Goal: Task Accomplishment & Management: Manage account settings

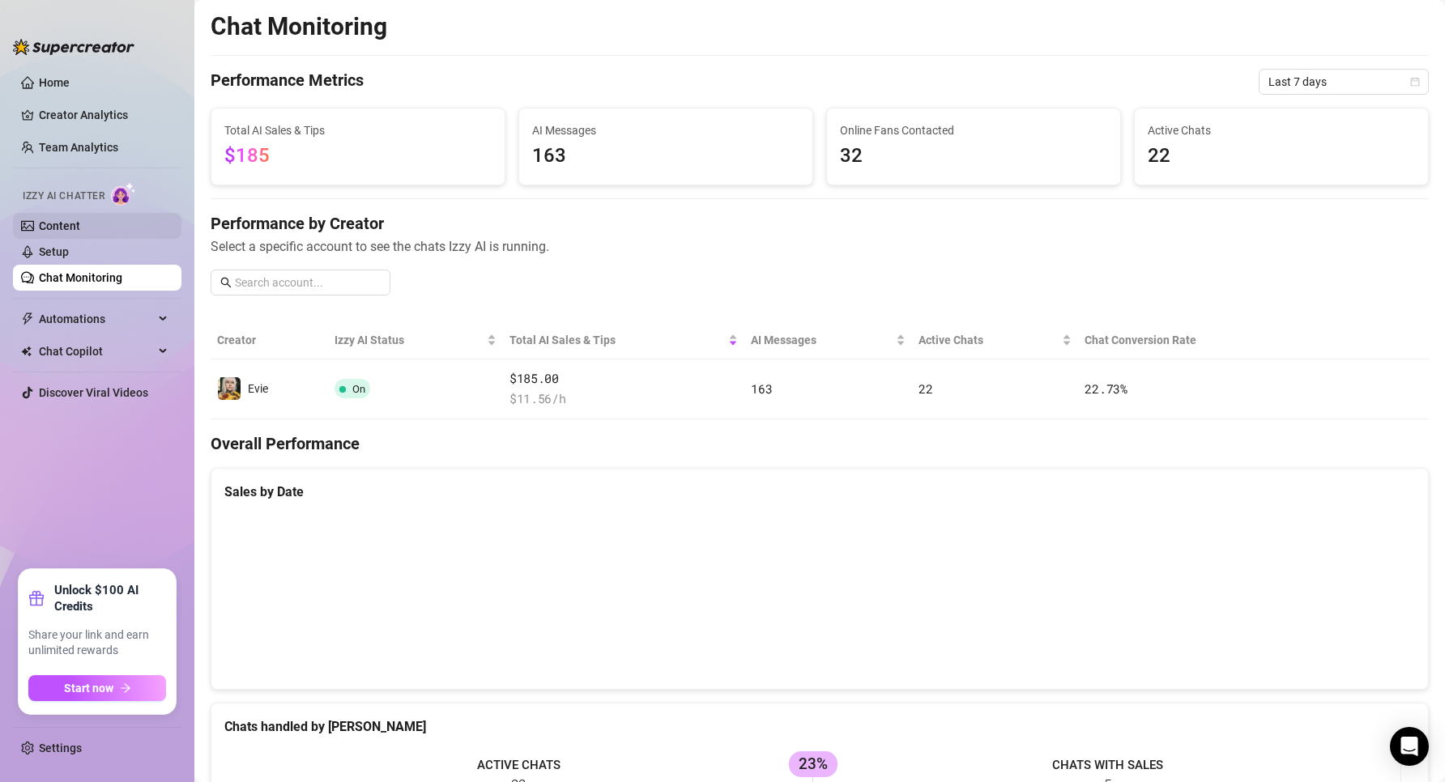
click at [79, 227] on link "Content" at bounding box center [59, 226] width 41 height 13
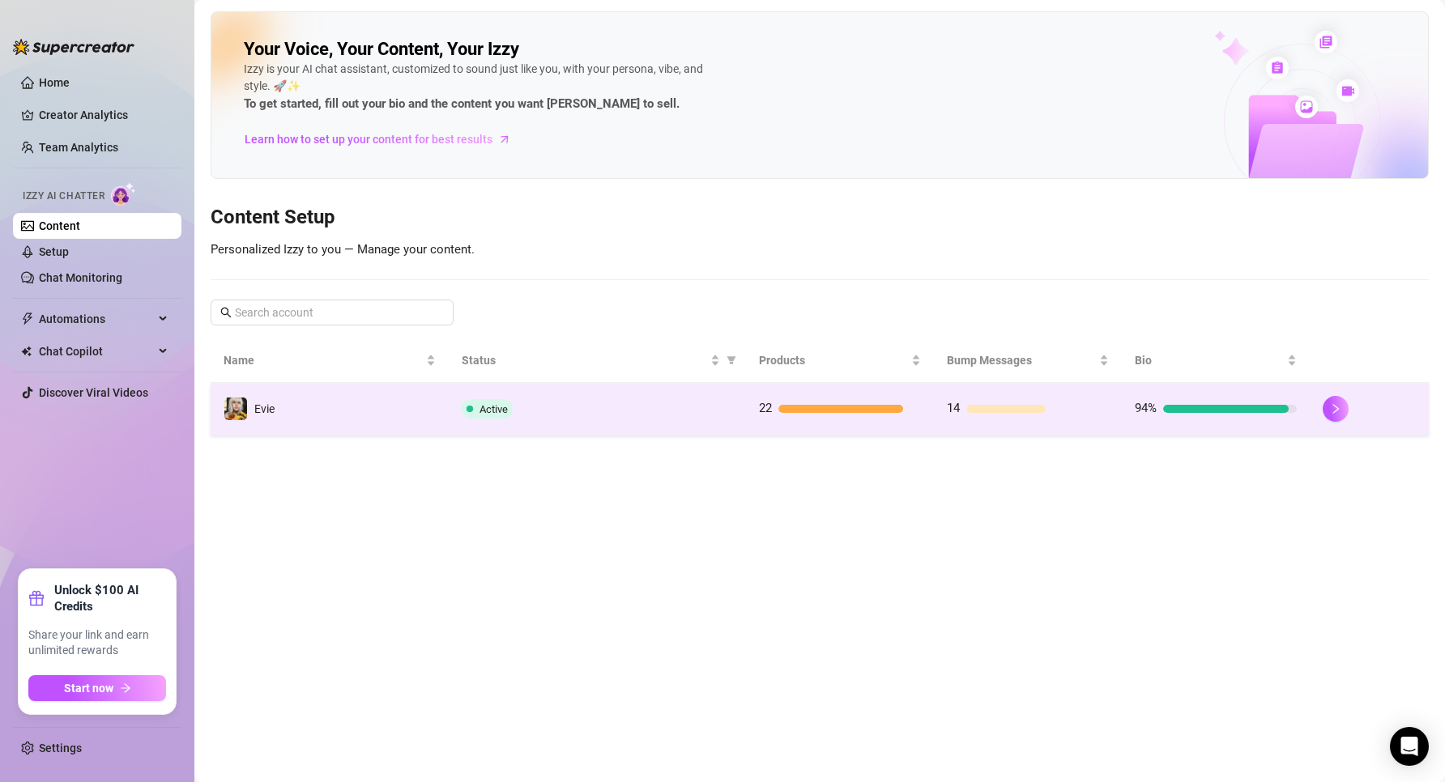
click at [624, 399] on div "Active" at bounding box center [597, 408] width 271 height 19
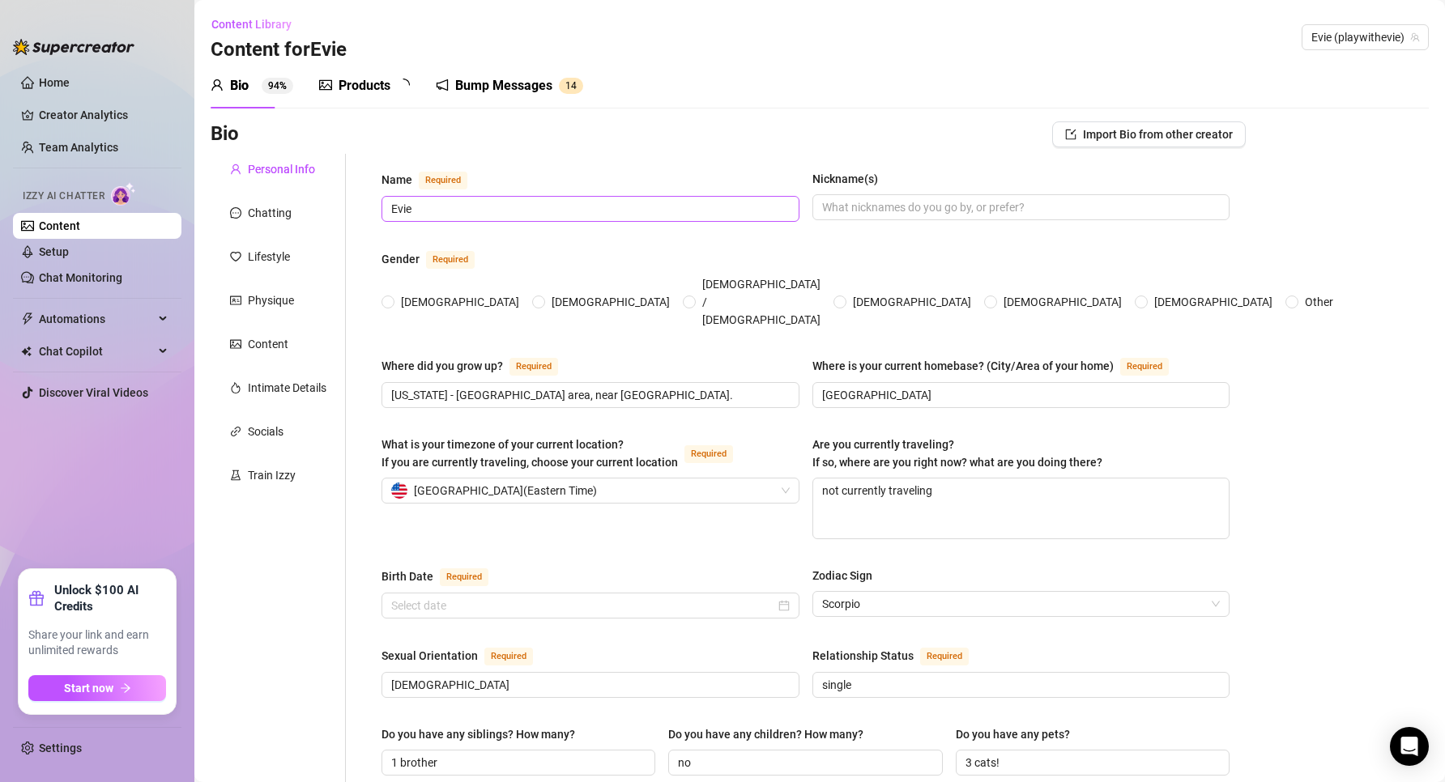
radio input "true"
type input "[DATE]"
drag, startPoint x: 348, startPoint y: 89, endPoint x: 406, endPoint y: 87, distance: 57.5
click at [351, 90] on div "Products" at bounding box center [365, 85] width 52 height 19
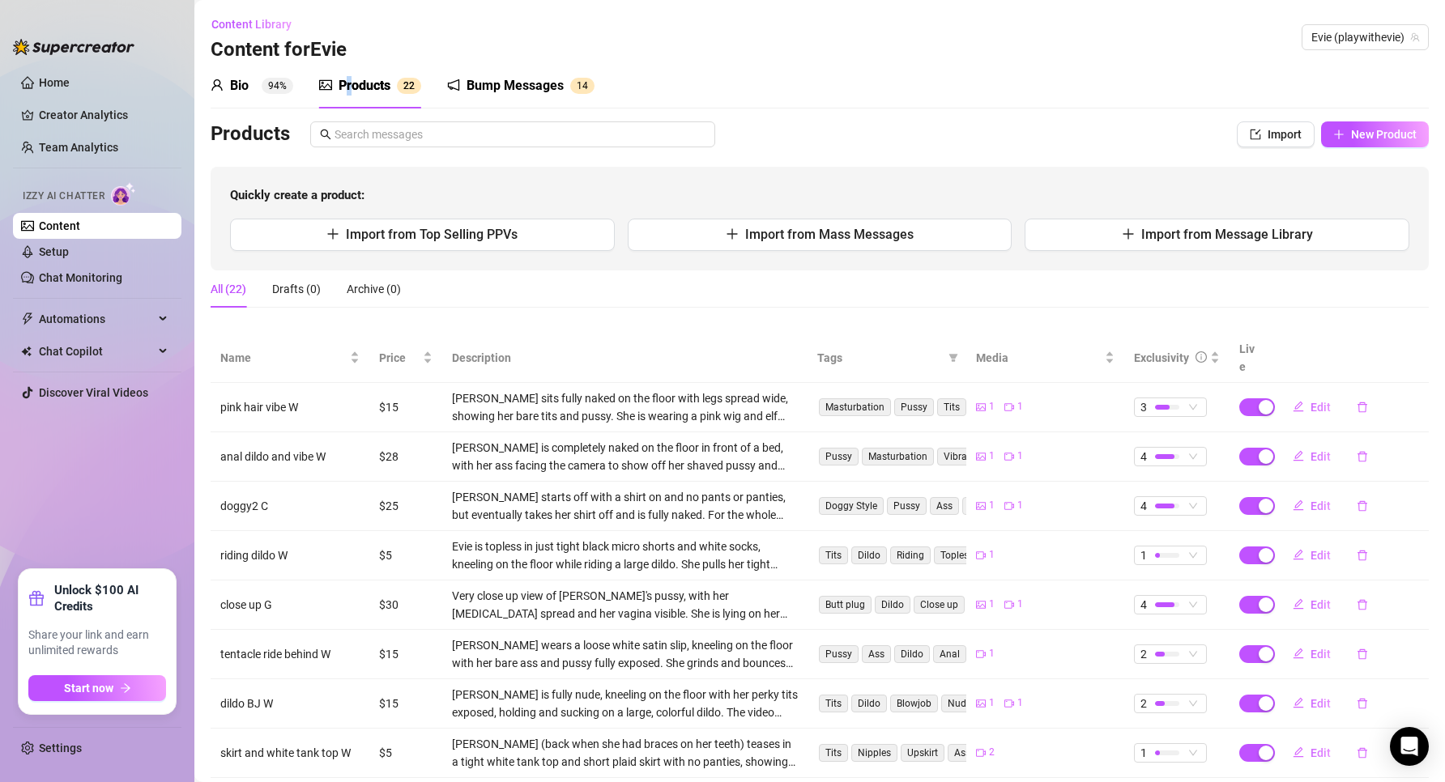
scroll to position [171, 0]
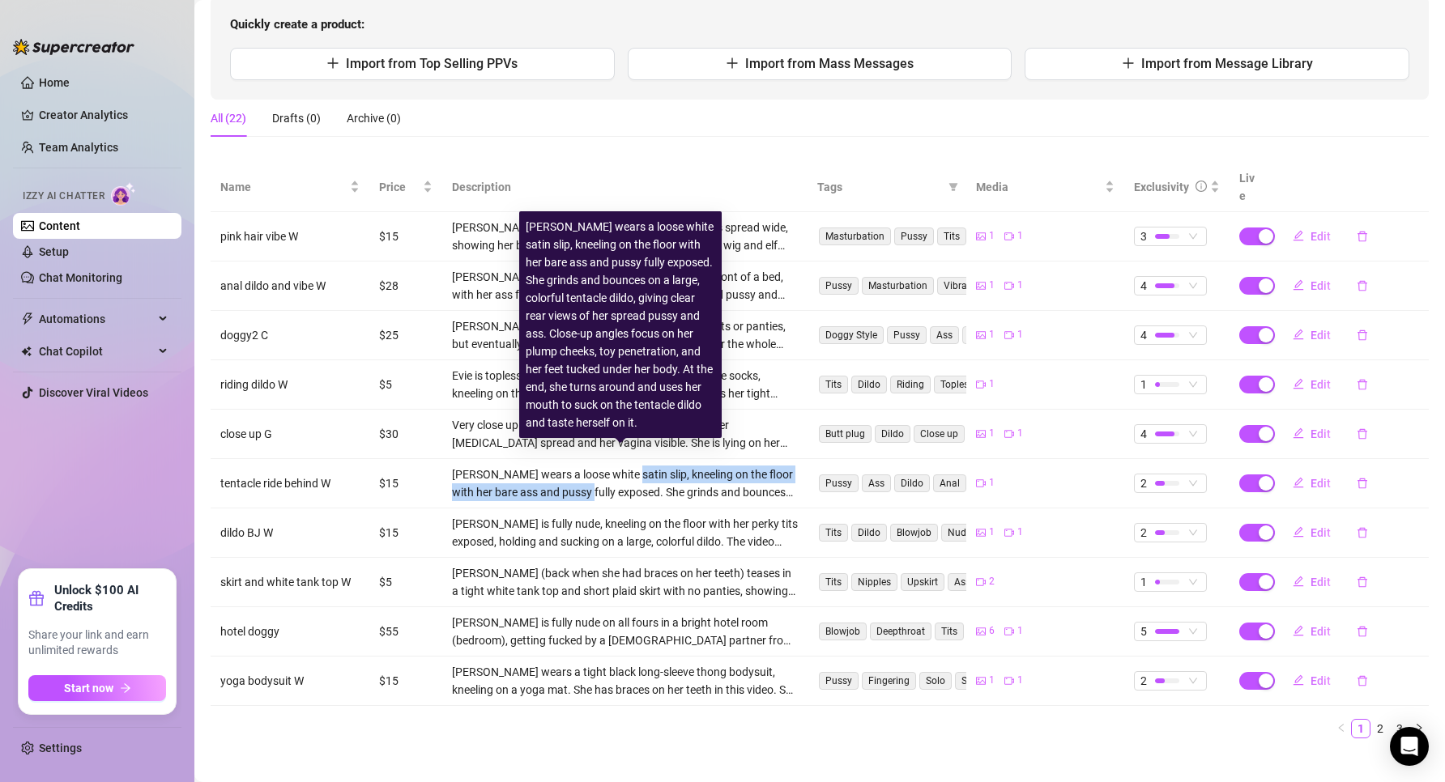
drag, startPoint x: 590, startPoint y: 478, endPoint x: 617, endPoint y: 457, distance: 34.7
click at [617, 466] on div "[PERSON_NAME] wears a loose white satin slip, kneeling on the floor with her ba…" at bounding box center [625, 484] width 346 height 36
drag, startPoint x: 613, startPoint y: 460, endPoint x: 615, endPoint y: 475, distance: 15.5
click at [615, 475] on div "[PERSON_NAME] wears a loose white satin slip, kneeling on the floor with her ba…" at bounding box center [625, 484] width 346 height 36
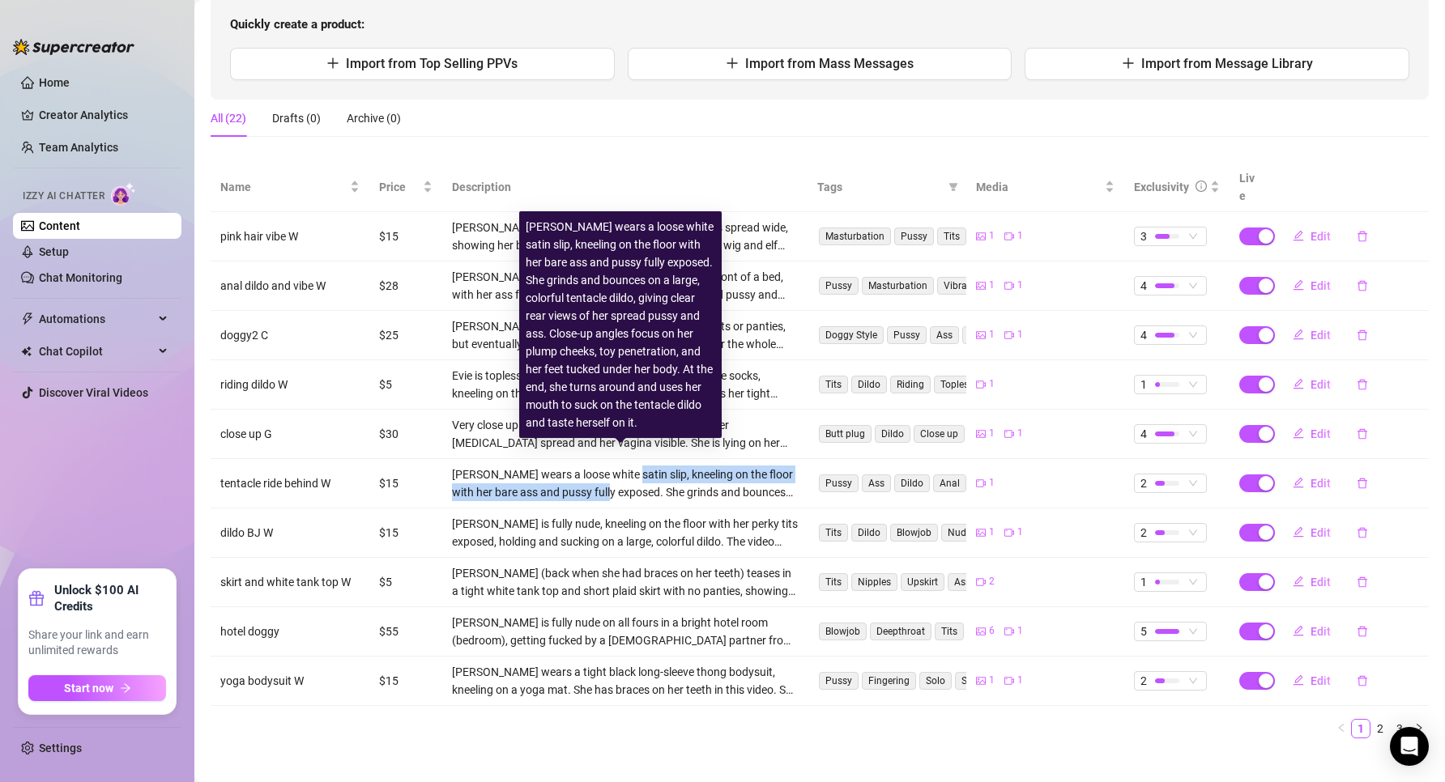
click at [615, 475] on div "[PERSON_NAME] wears a loose white satin slip, kneeling on the floor with her ba…" at bounding box center [625, 484] width 346 height 36
drag, startPoint x: 609, startPoint y: 469, endPoint x: 618, endPoint y: 458, distance: 14.4
click at [618, 466] on div "[PERSON_NAME] wears a loose white satin slip, kneeling on the floor with her ba…" at bounding box center [625, 484] width 346 height 36
drag, startPoint x: 618, startPoint y: 458, endPoint x: 618, endPoint y: 475, distance: 17.0
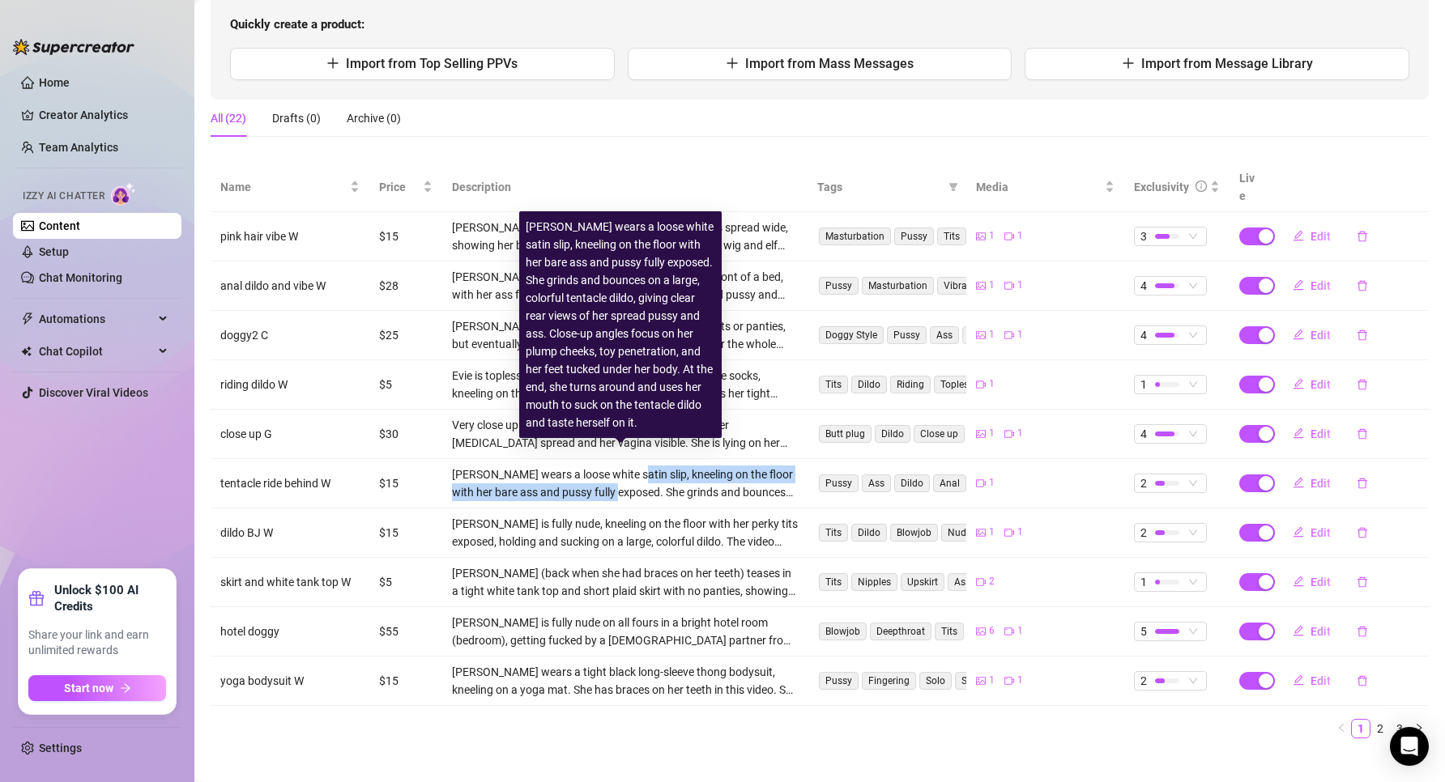
click at [618, 475] on div "[PERSON_NAME] wears a loose white satin slip, kneeling on the floor with her ba…" at bounding box center [625, 484] width 346 height 36
click at [617, 475] on div "[PERSON_NAME] wears a loose white satin slip, kneeling on the floor with her ba…" at bounding box center [625, 484] width 346 height 36
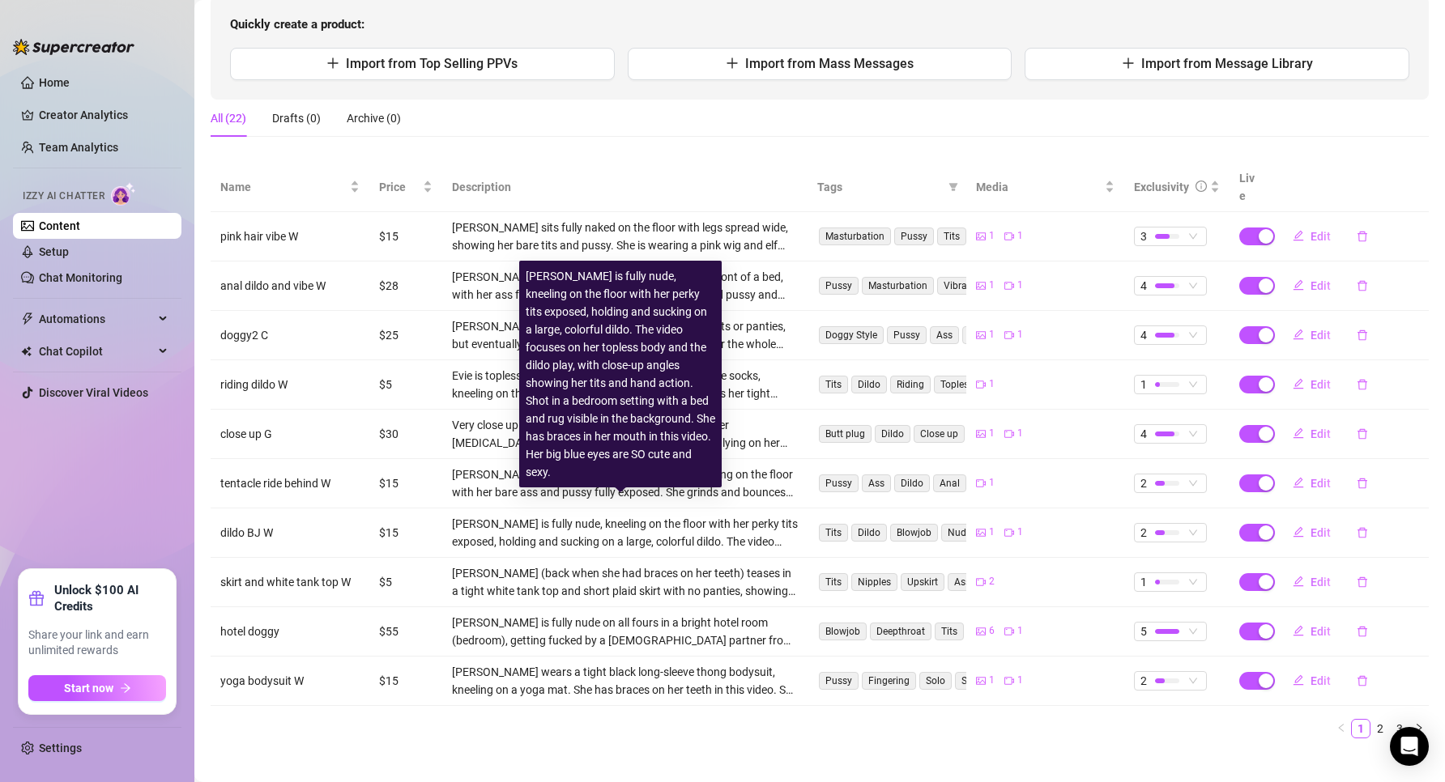
click at [591, 515] on div "[PERSON_NAME] is fully nude, kneeling on the floor with her perky tits exposed,…" at bounding box center [625, 533] width 346 height 36
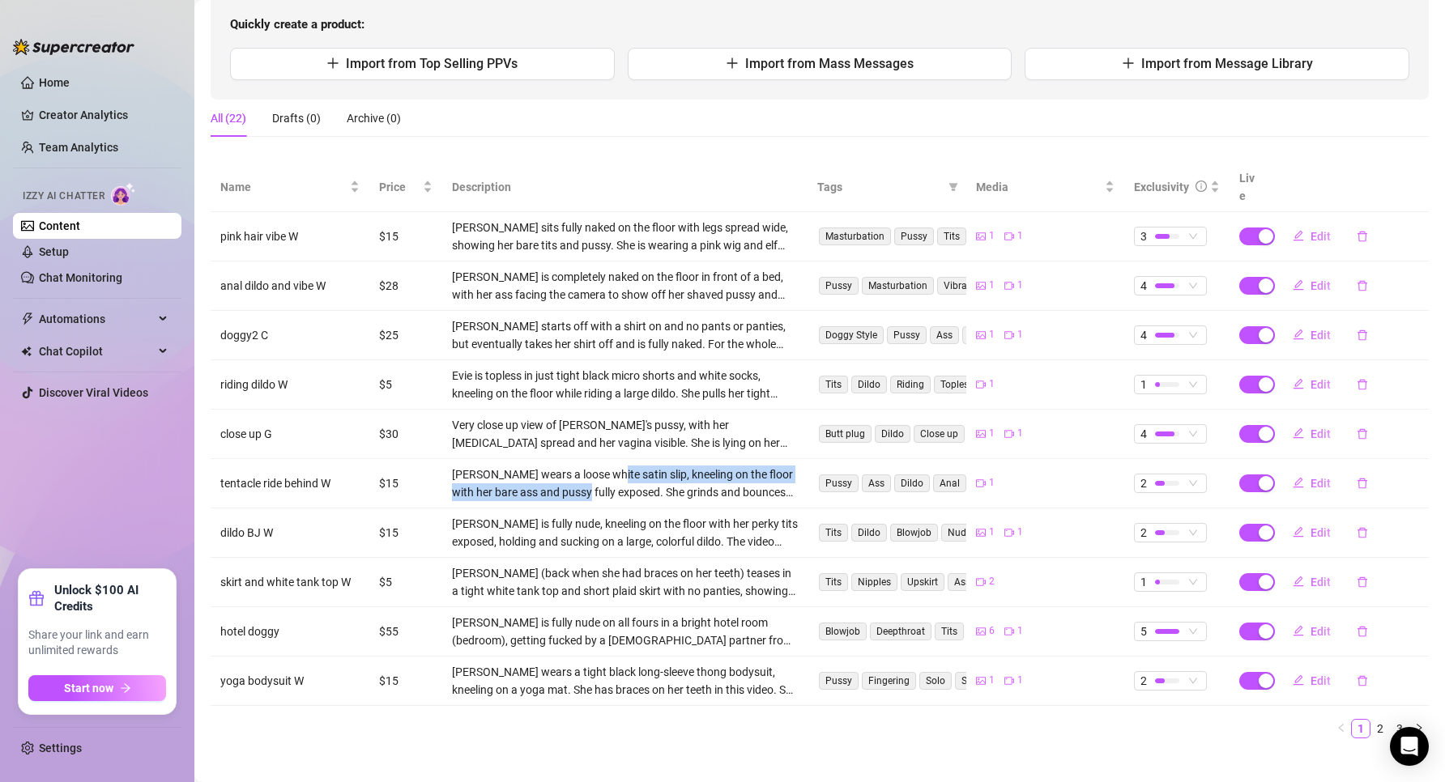
drag, startPoint x: 586, startPoint y: 479, endPoint x: 602, endPoint y: 456, distance: 27.4
click at [602, 466] on div "[PERSON_NAME] wears a loose white satin slip, kneeling on the floor with her ba…" at bounding box center [625, 484] width 346 height 36
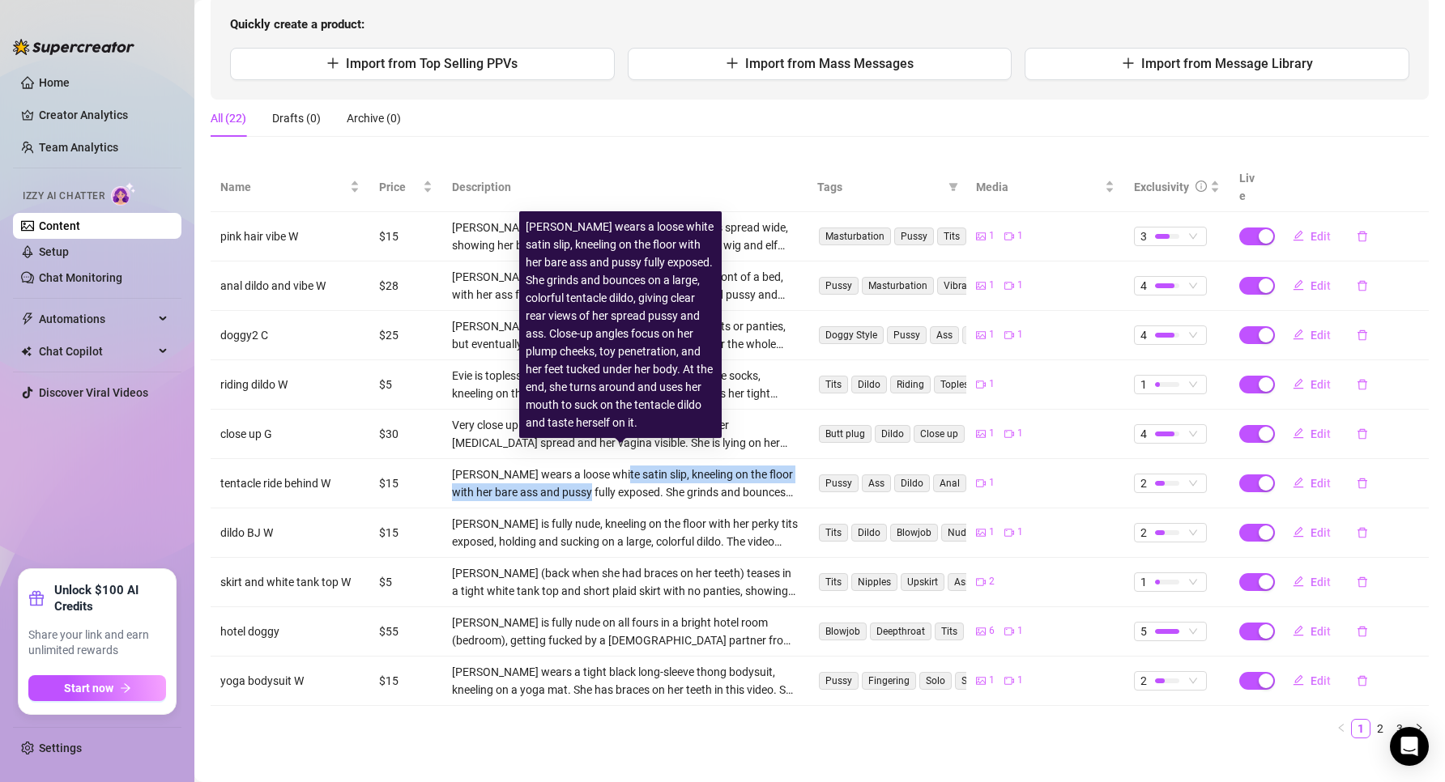
click at [602, 466] on div "[PERSON_NAME] wears a loose white satin slip, kneeling on the floor with her ba…" at bounding box center [625, 484] width 346 height 36
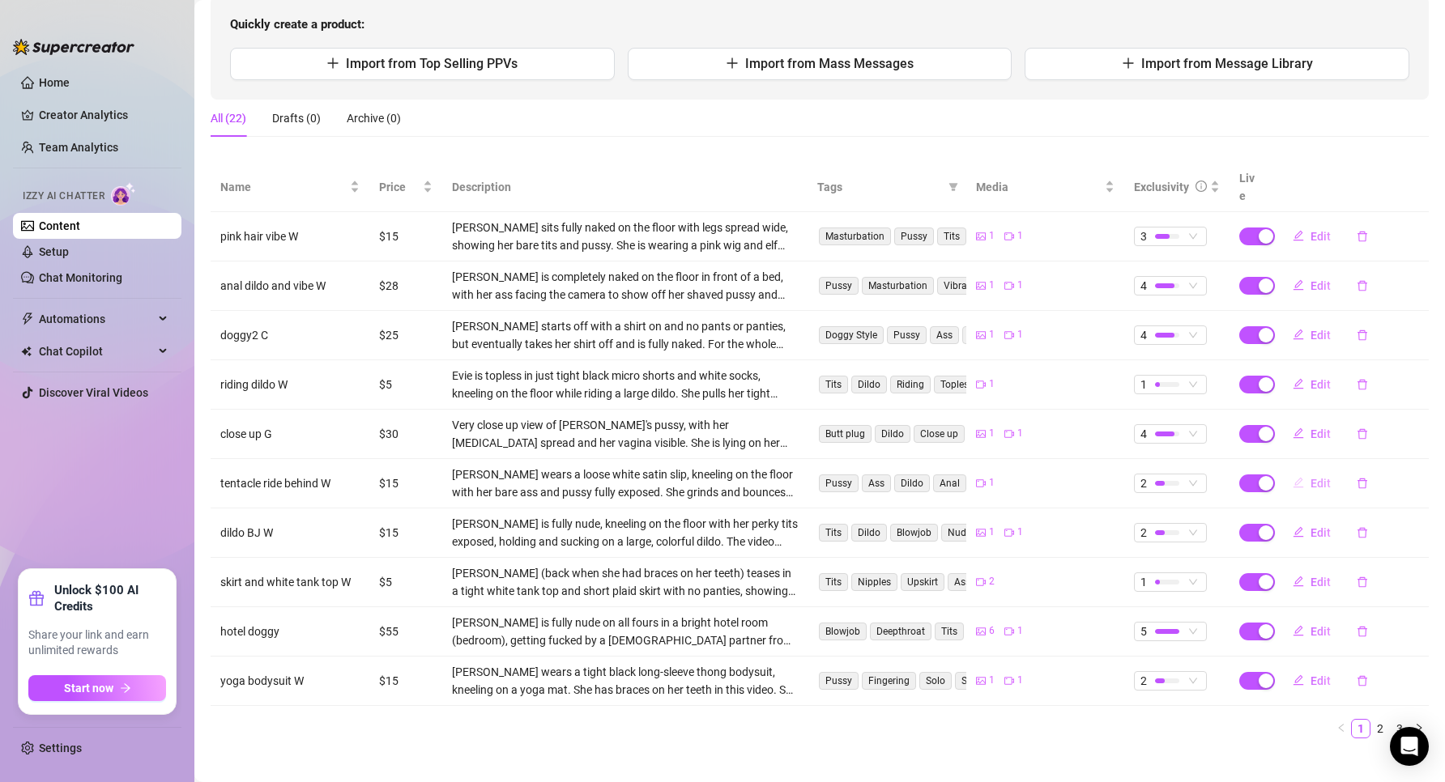
click at [1311, 477] on span "Edit" at bounding box center [1321, 483] width 20 height 13
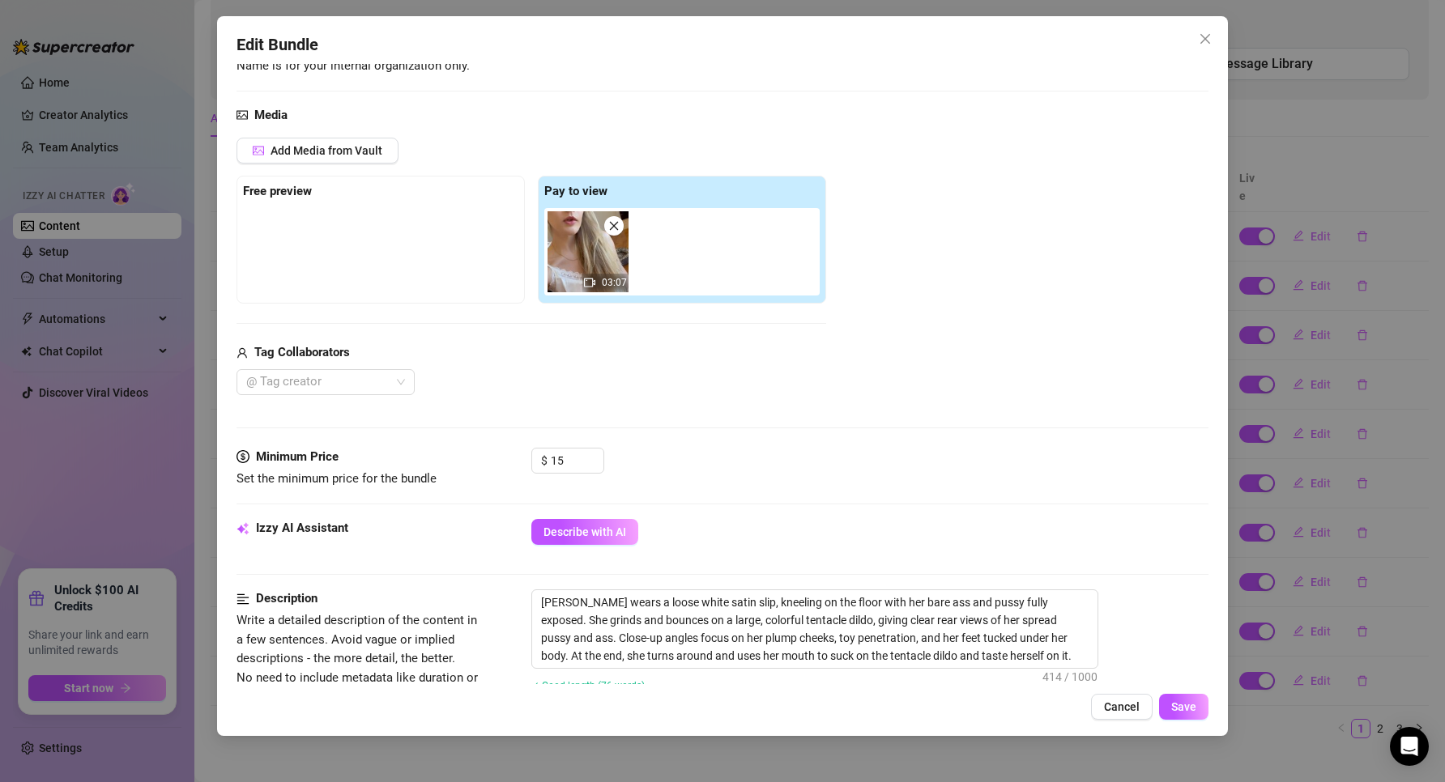
scroll to position [405, 0]
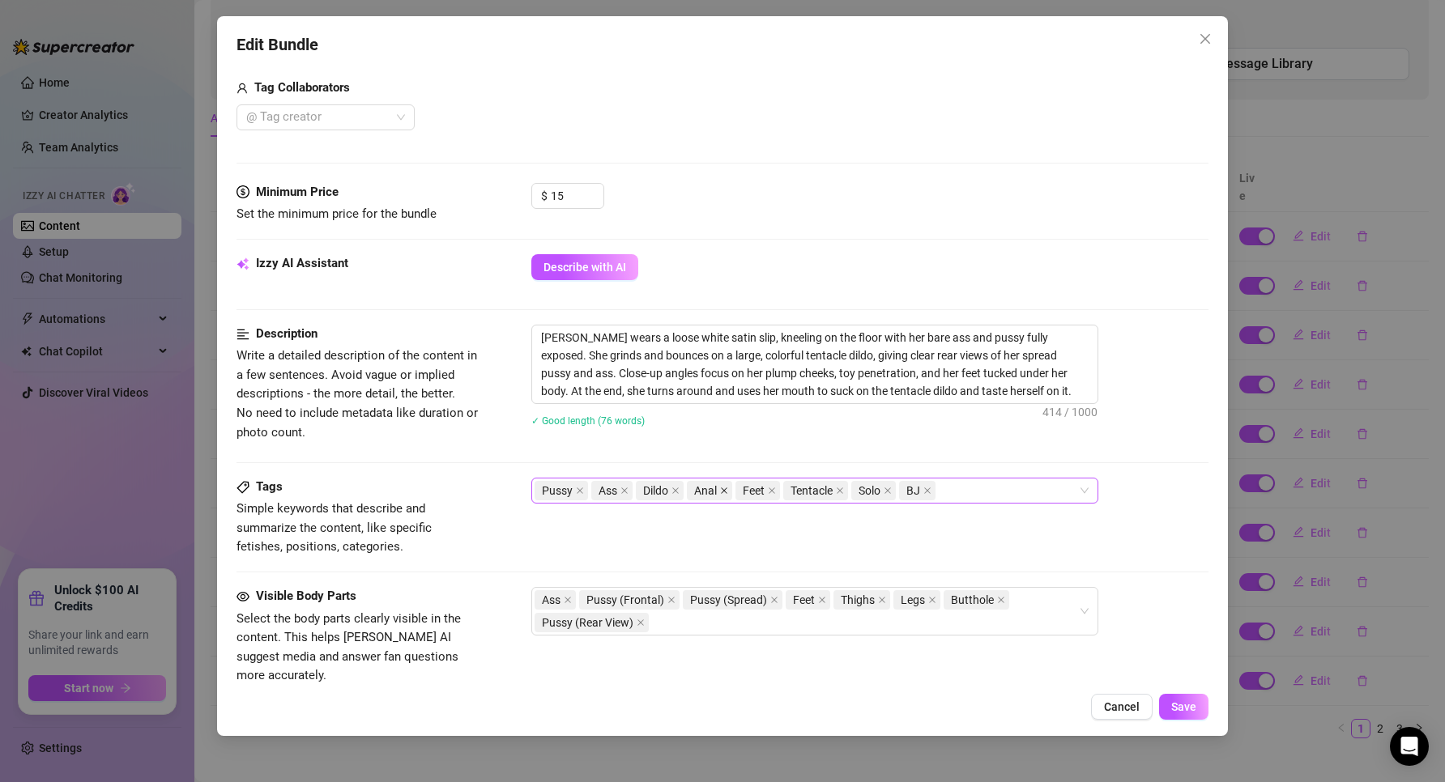
click at [723, 491] on icon "close" at bounding box center [724, 491] width 8 height 8
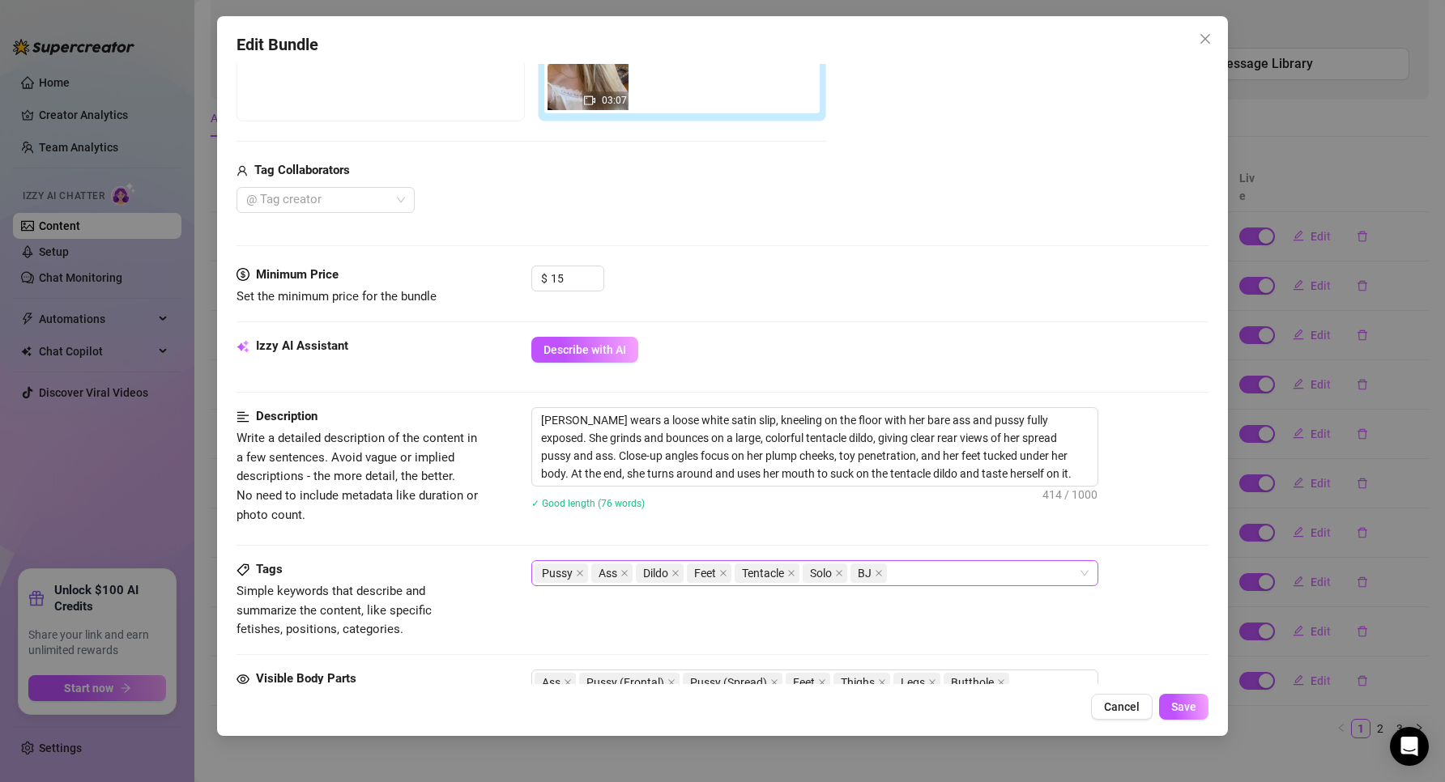
scroll to position [567, 0]
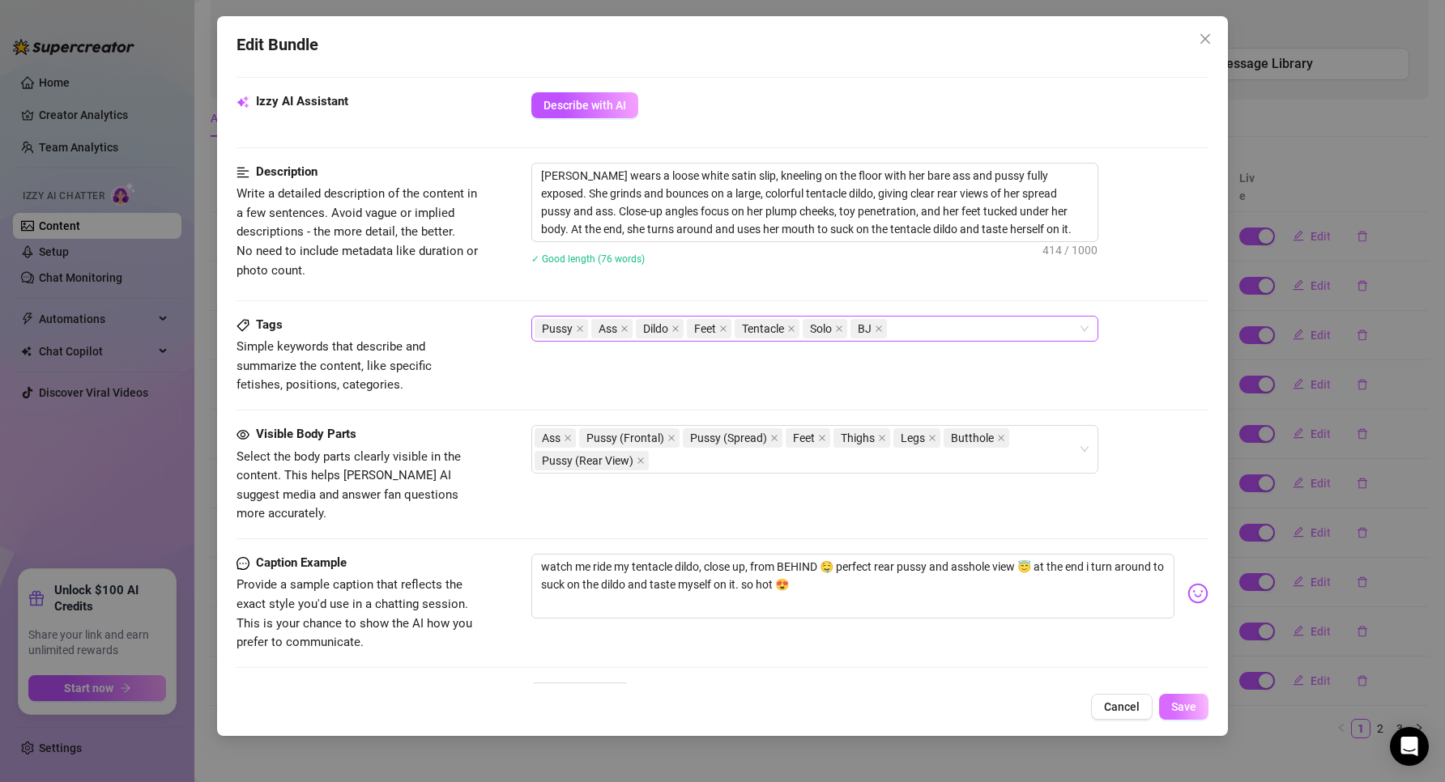
click at [1192, 707] on span "Save" at bounding box center [1183, 707] width 25 height 13
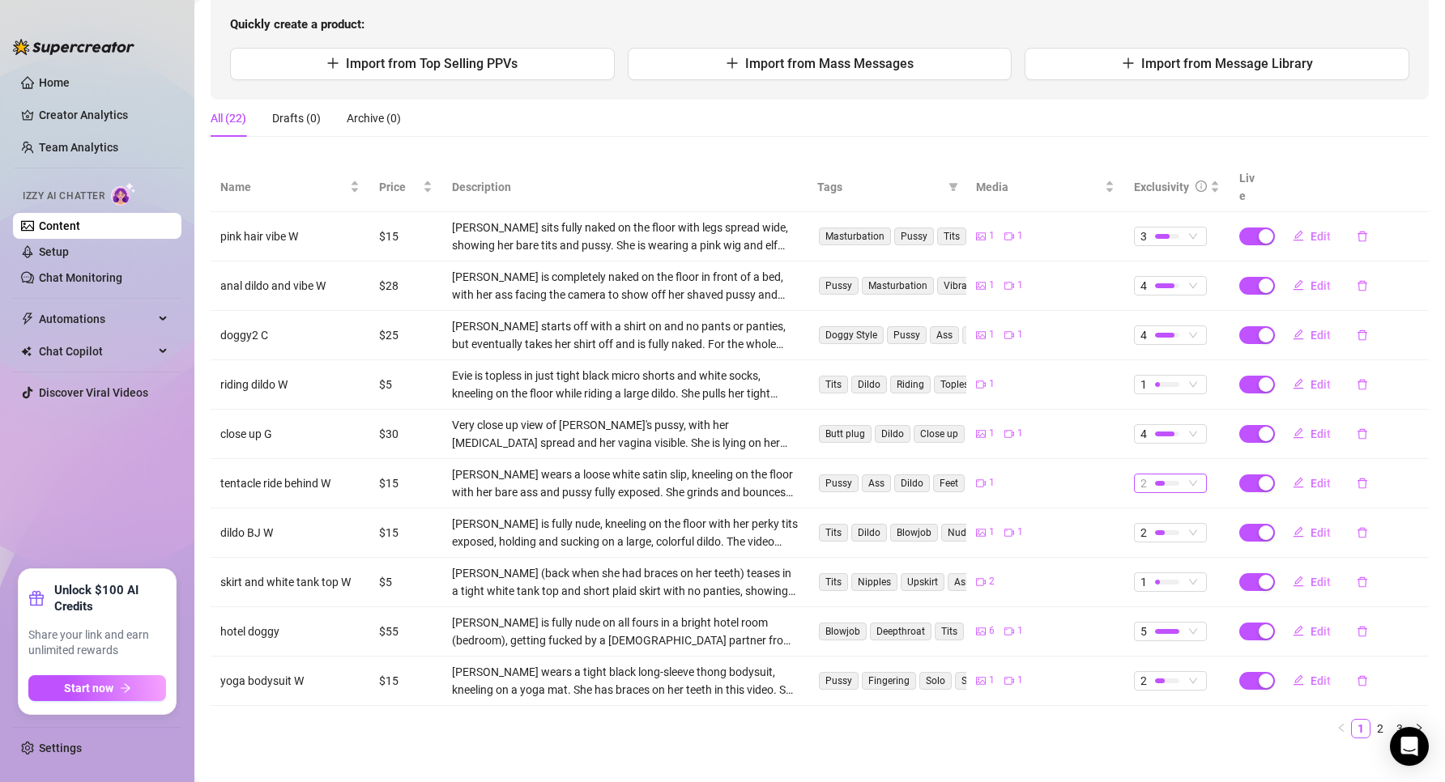
click at [1179, 475] on span "2" at bounding box center [1170, 484] width 60 height 18
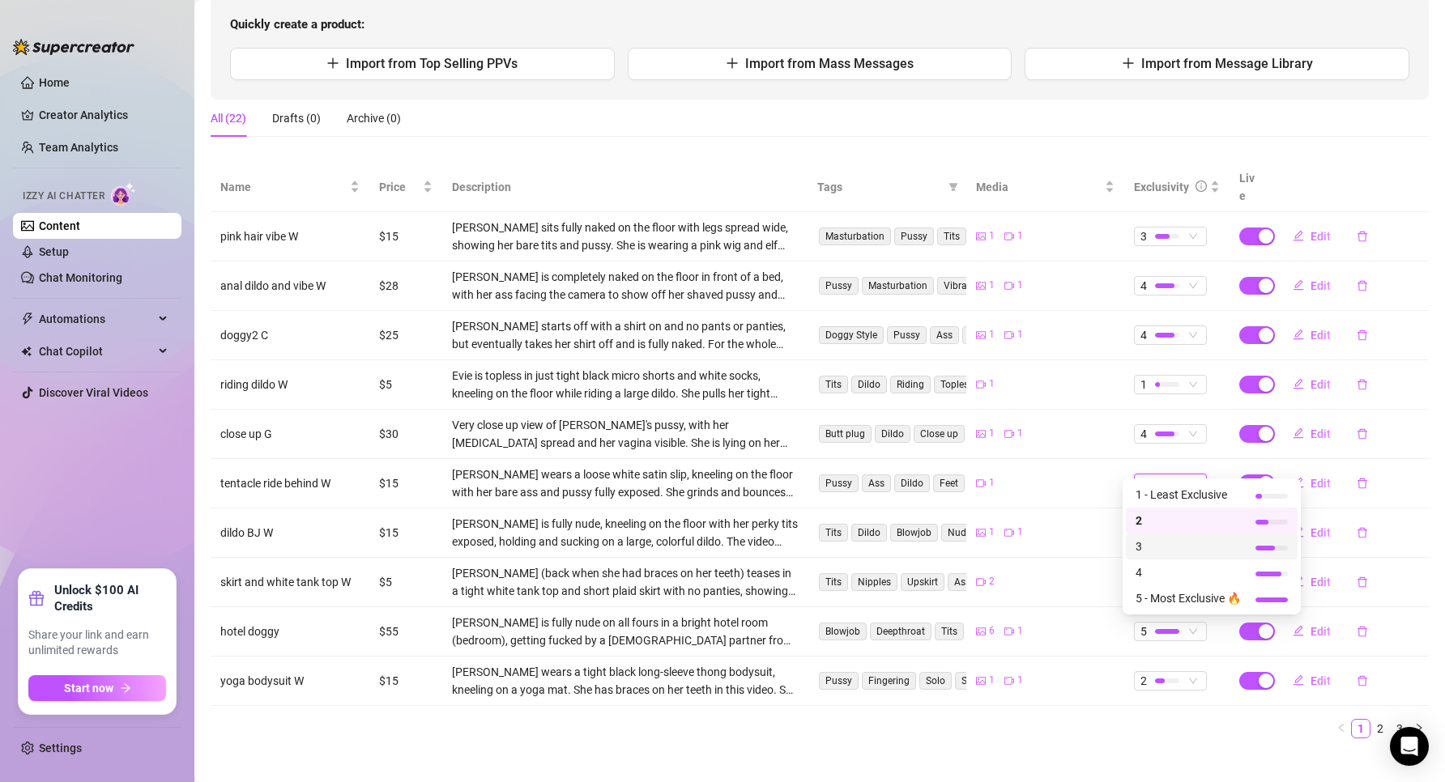
click at [1177, 552] on span "3" at bounding box center [1188, 547] width 105 height 18
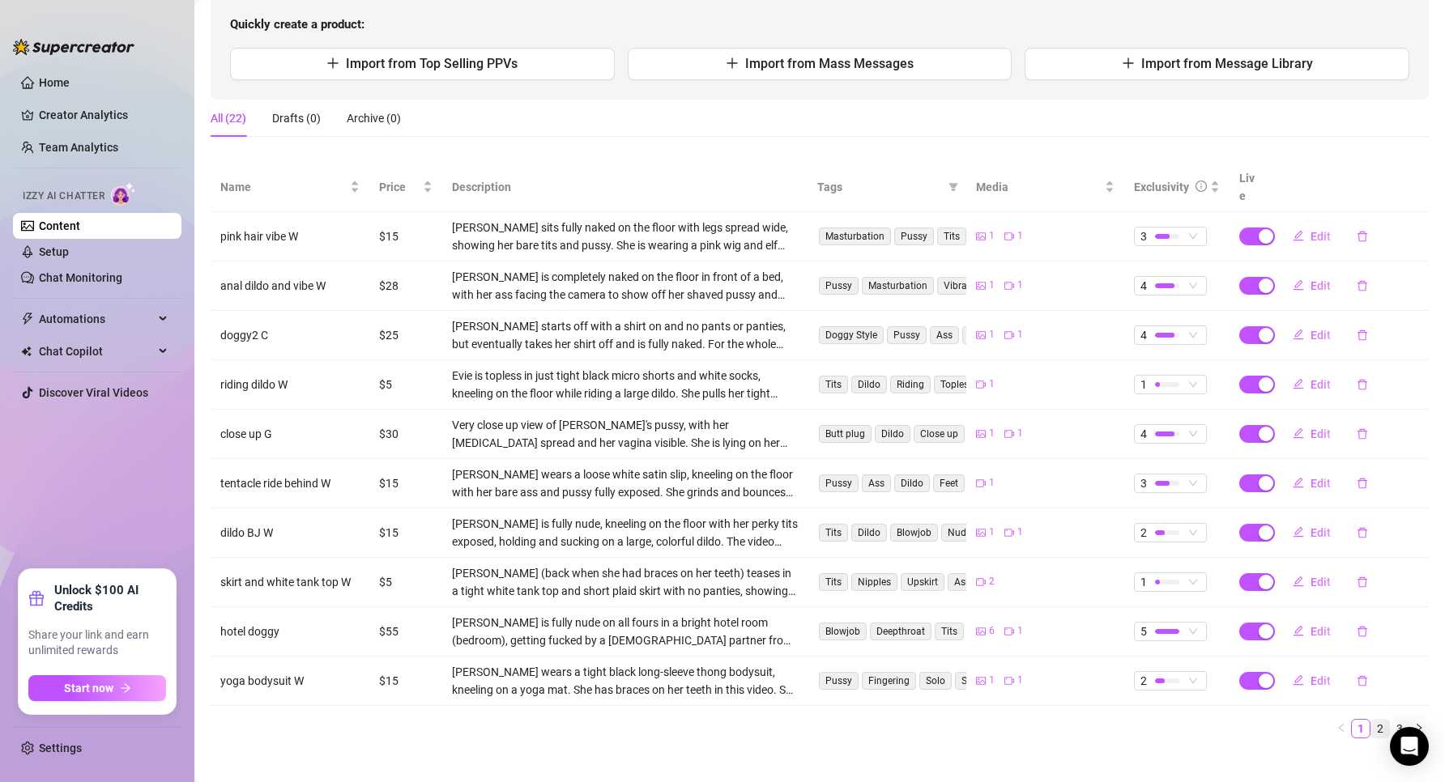
click at [1371, 720] on link "2" at bounding box center [1380, 729] width 18 height 18
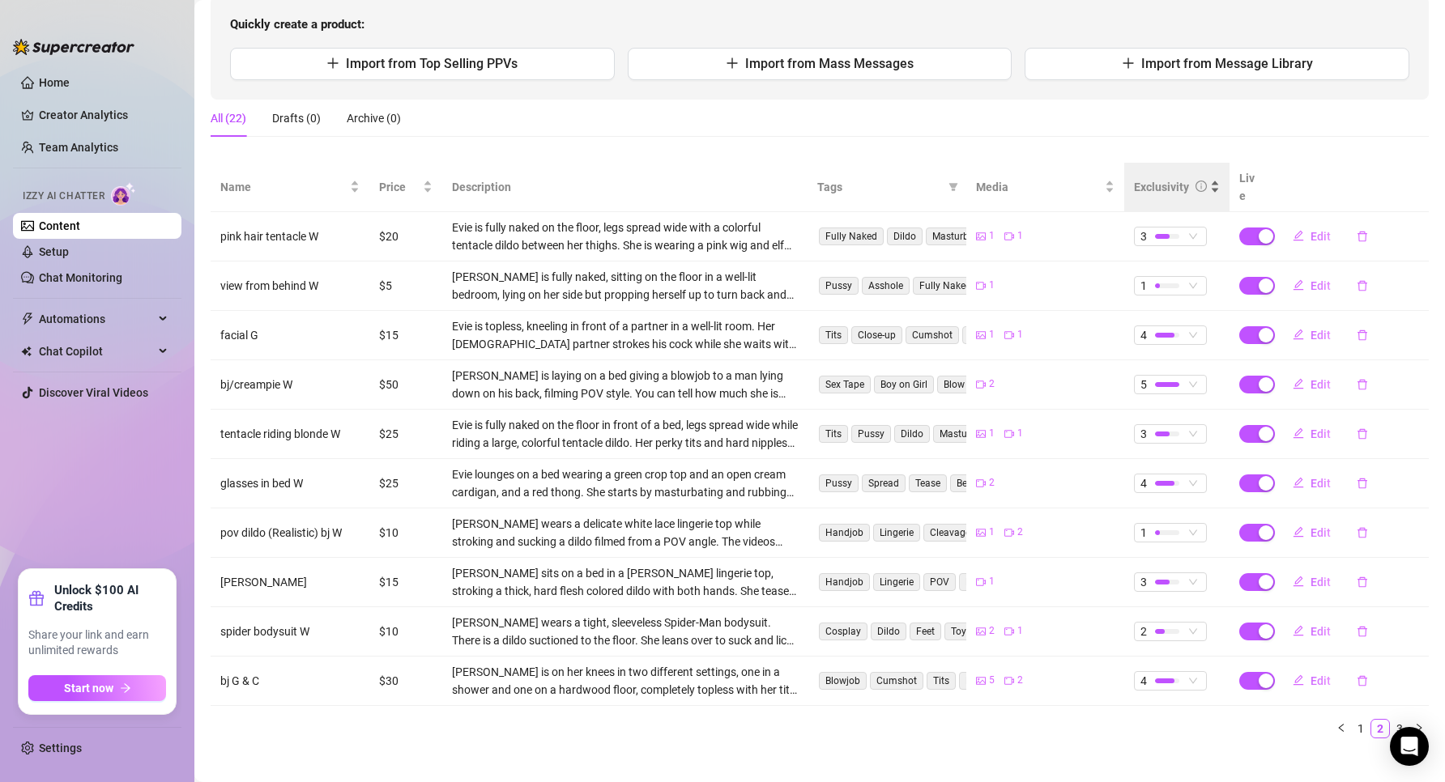
click at [1203, 178] on div "Exclusivity" at bounding box center [1177, 187] width 86 height 18
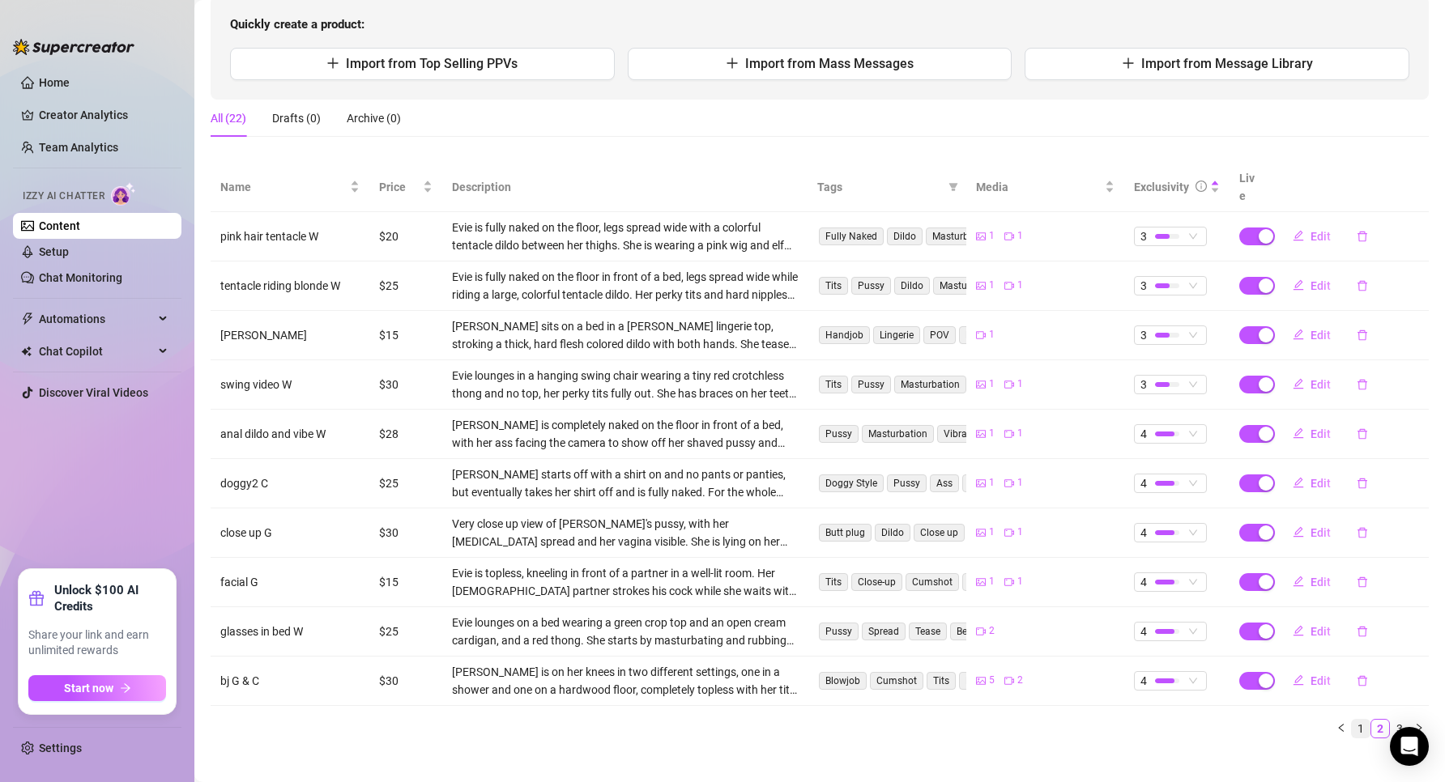
click at [1352, 720] on link "1" at bounding box center [1361, 729] width 18 height 18
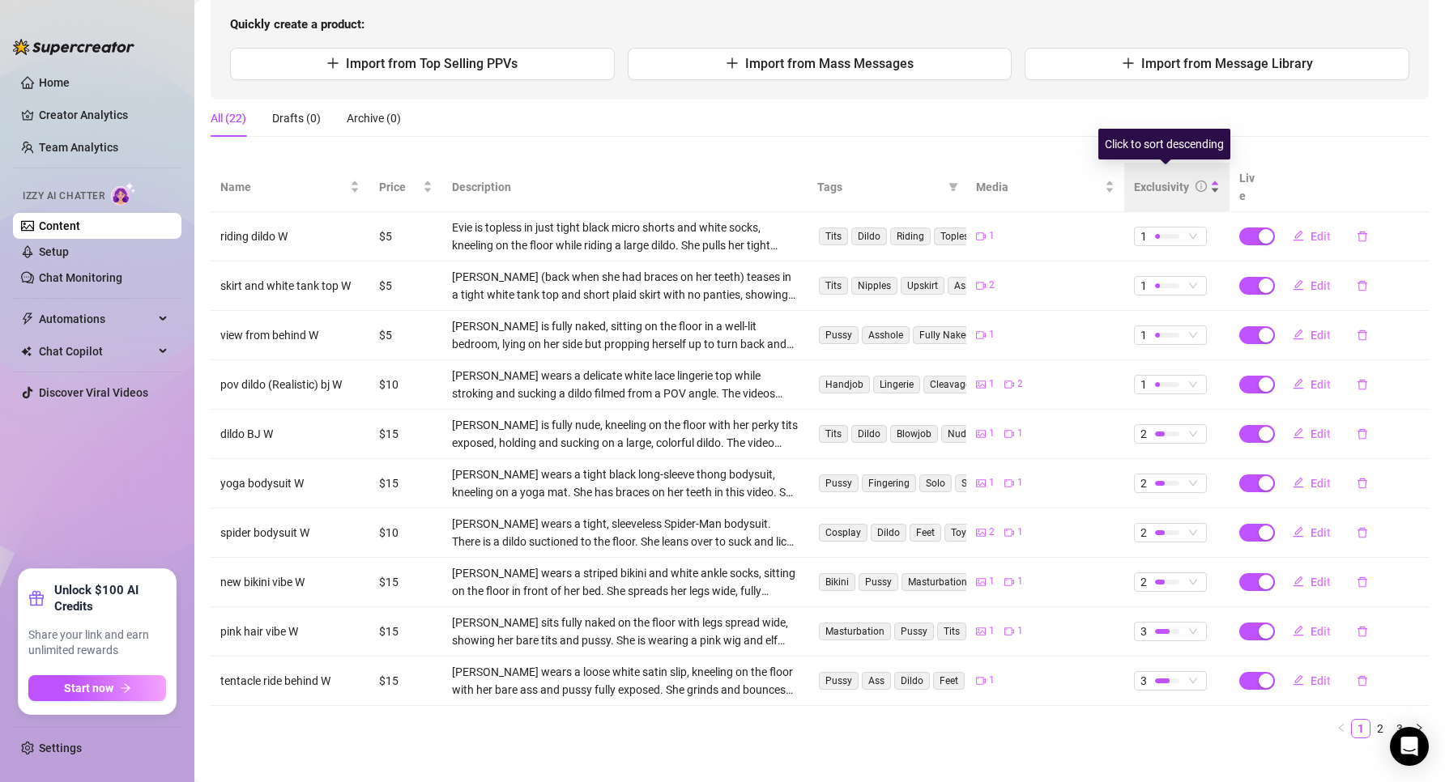
click at [1196, 181] on icon "info-circle" at bounding box center [1201, 186] width 11 height 11
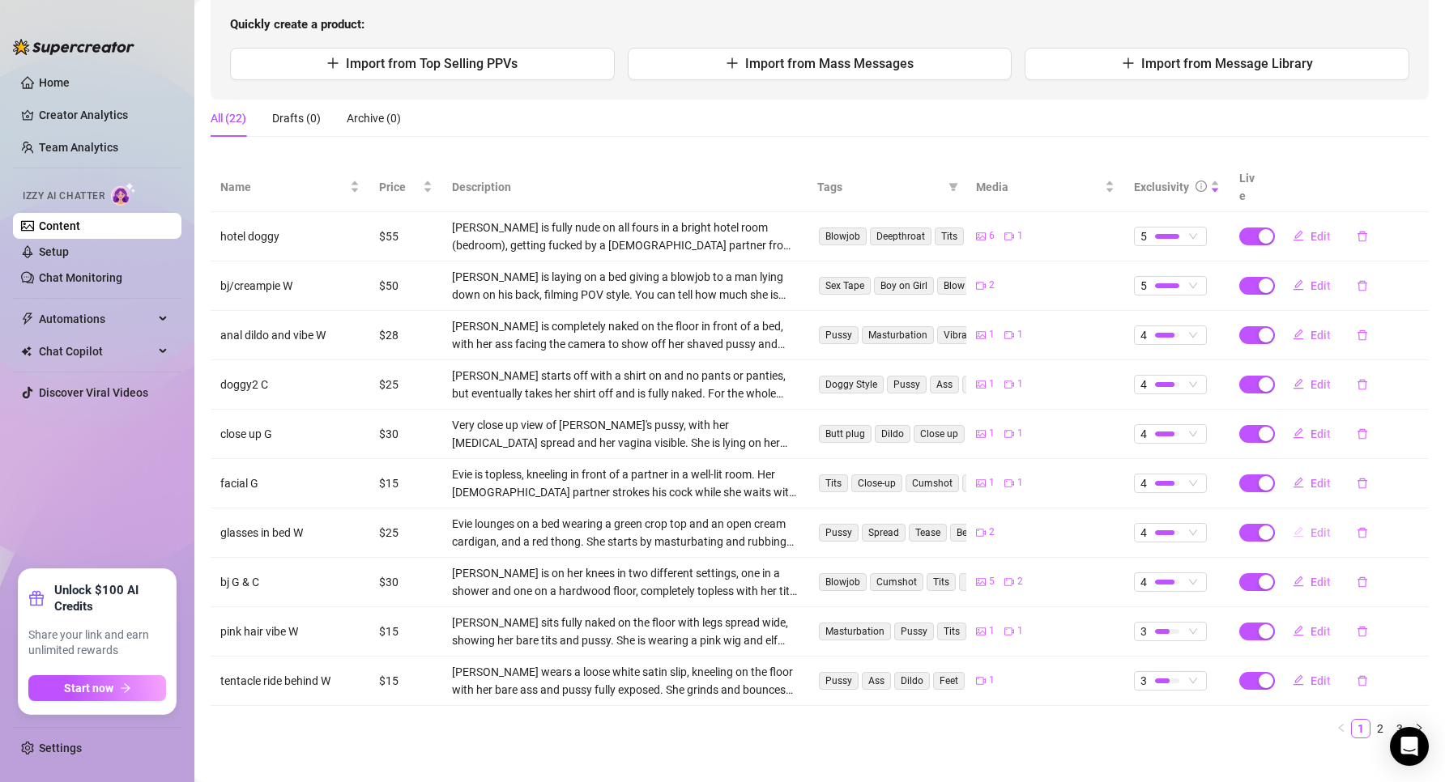
click at [1294, 520] on button "Edit" at bounding box center [1312, 533] width 64 height 26
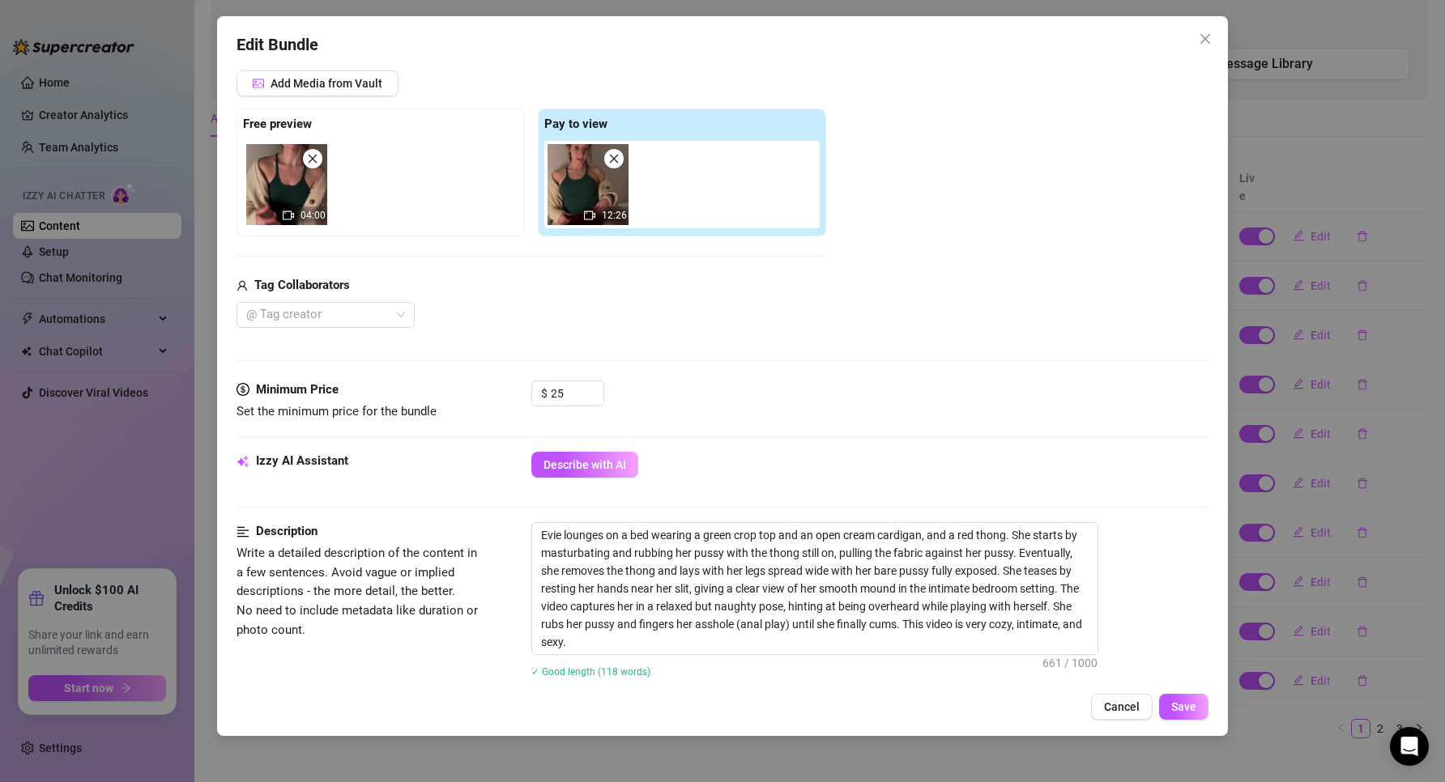
scroll to position [486, 0]
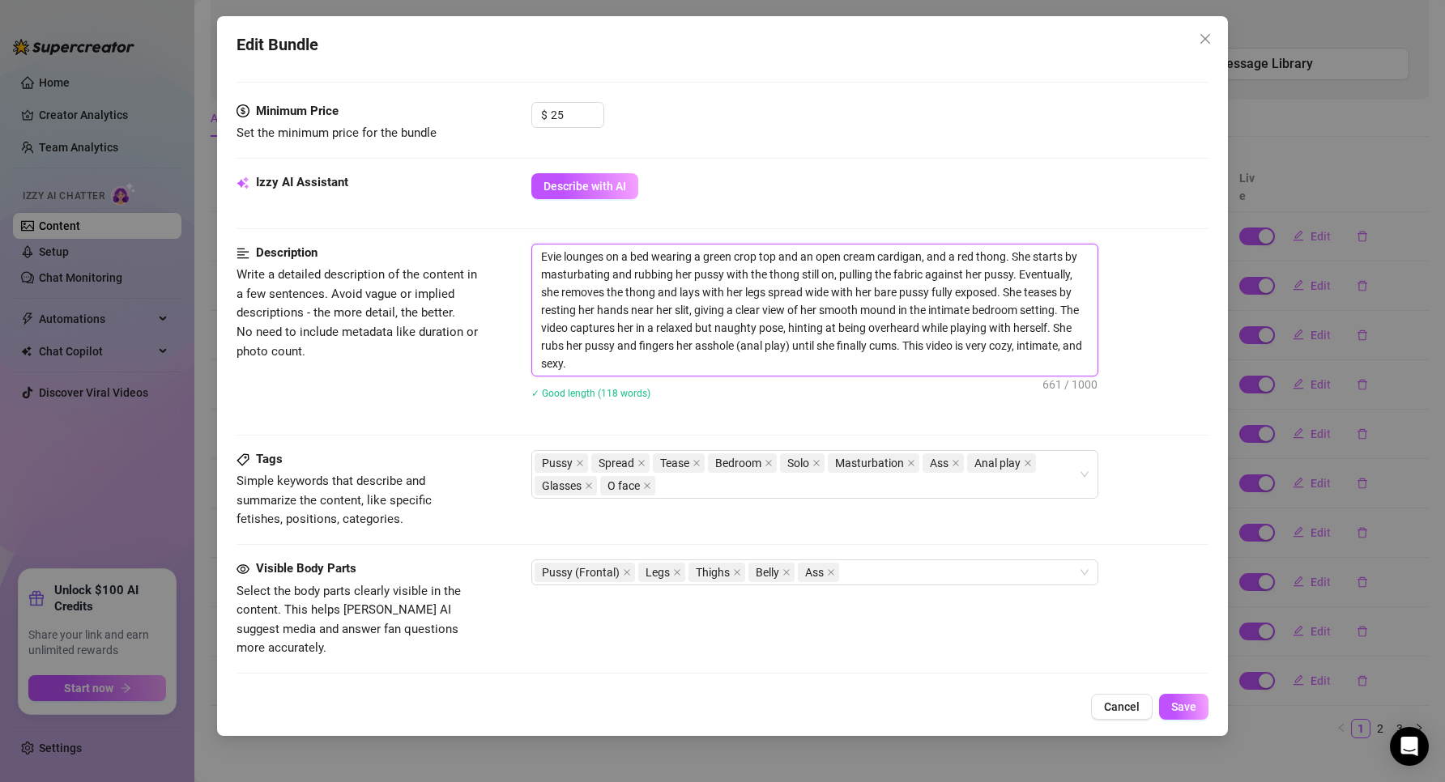
click at [720, 357] on textarea "Evie lounges on a bed wearing a green crop top and an open cream cardigan, and …" at bounding box center [814, 310] width 565 height 131
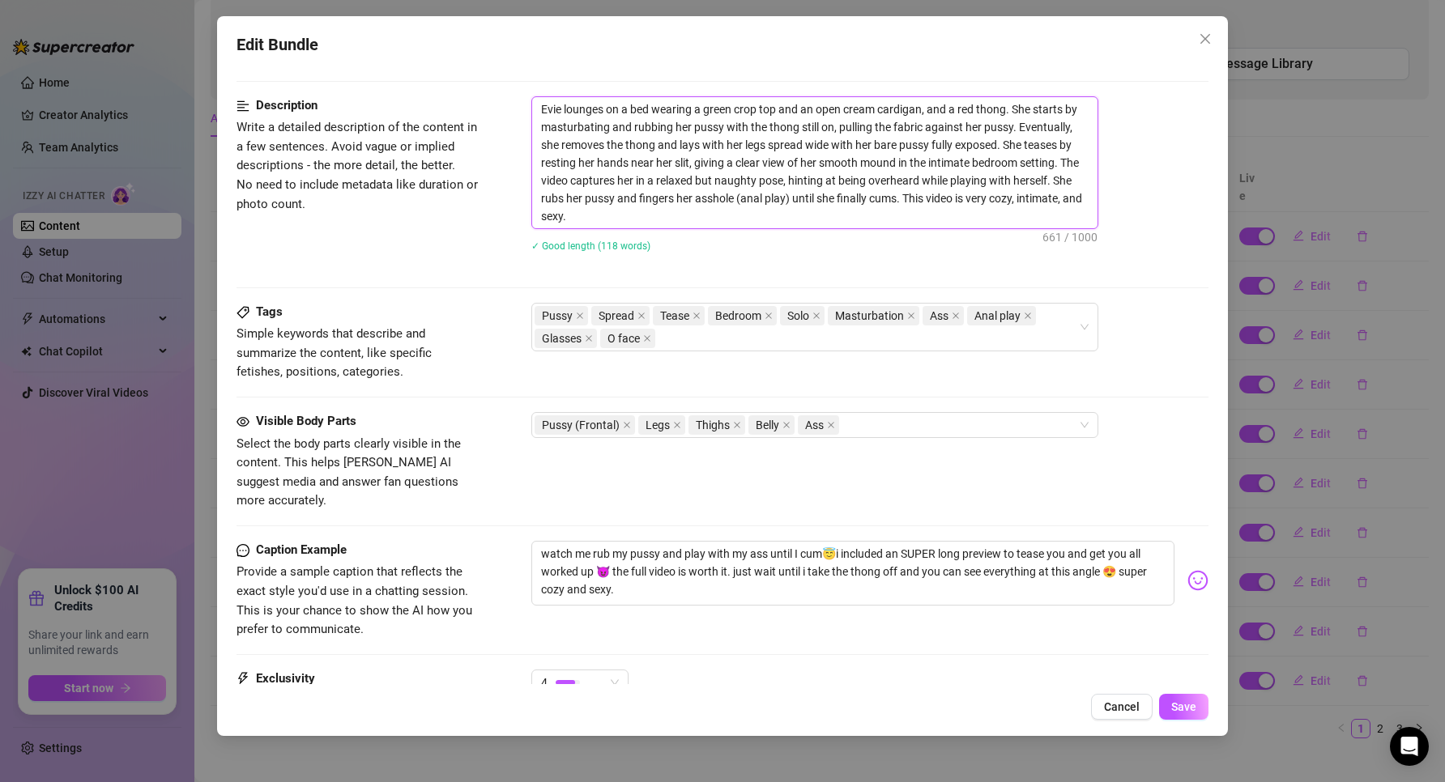
scroll to position [799, 0]
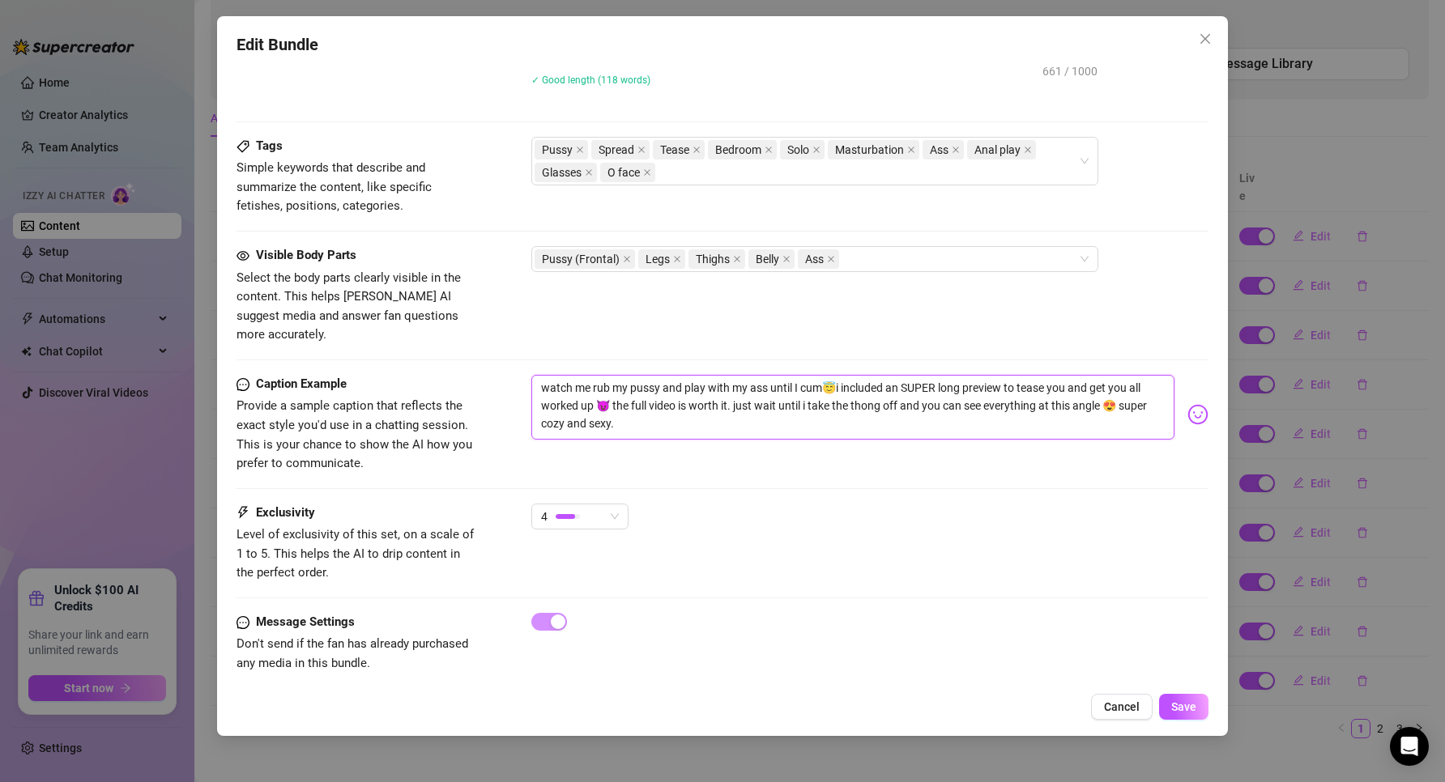
click at [693, 404] on textarea "watch me rub my pussy and play with my ass until I cum😇i included an SUPER long…" at bounding box center [853, 407] width 644 height 65
drag, startPoint x: 693, startPoint y: 405, endPoint x: 467, endPoint y: 330, distance: 238.2
click at [1118, 704] on span "Cancel" at bounding box center [1122, 707] width 36 height 13
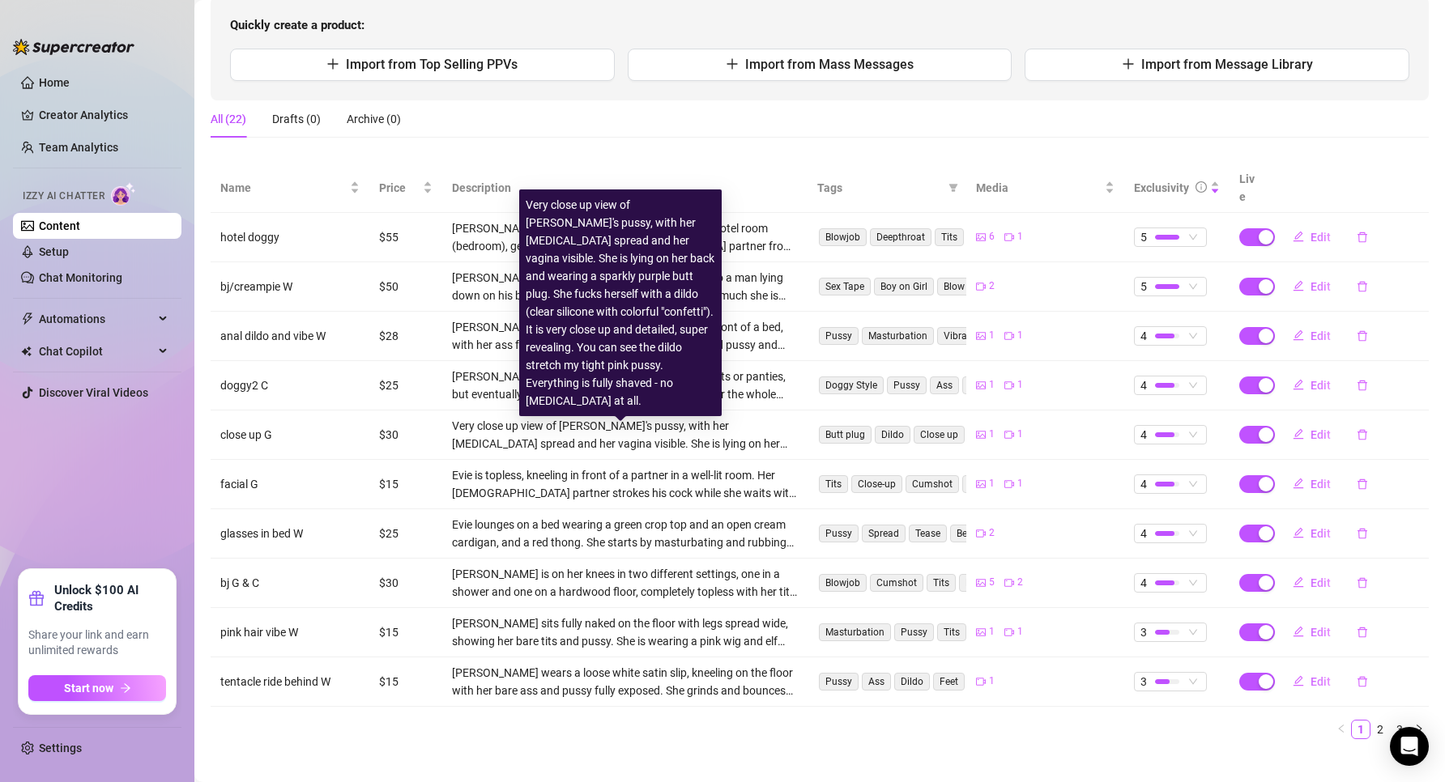
scroll to position [171, 0]
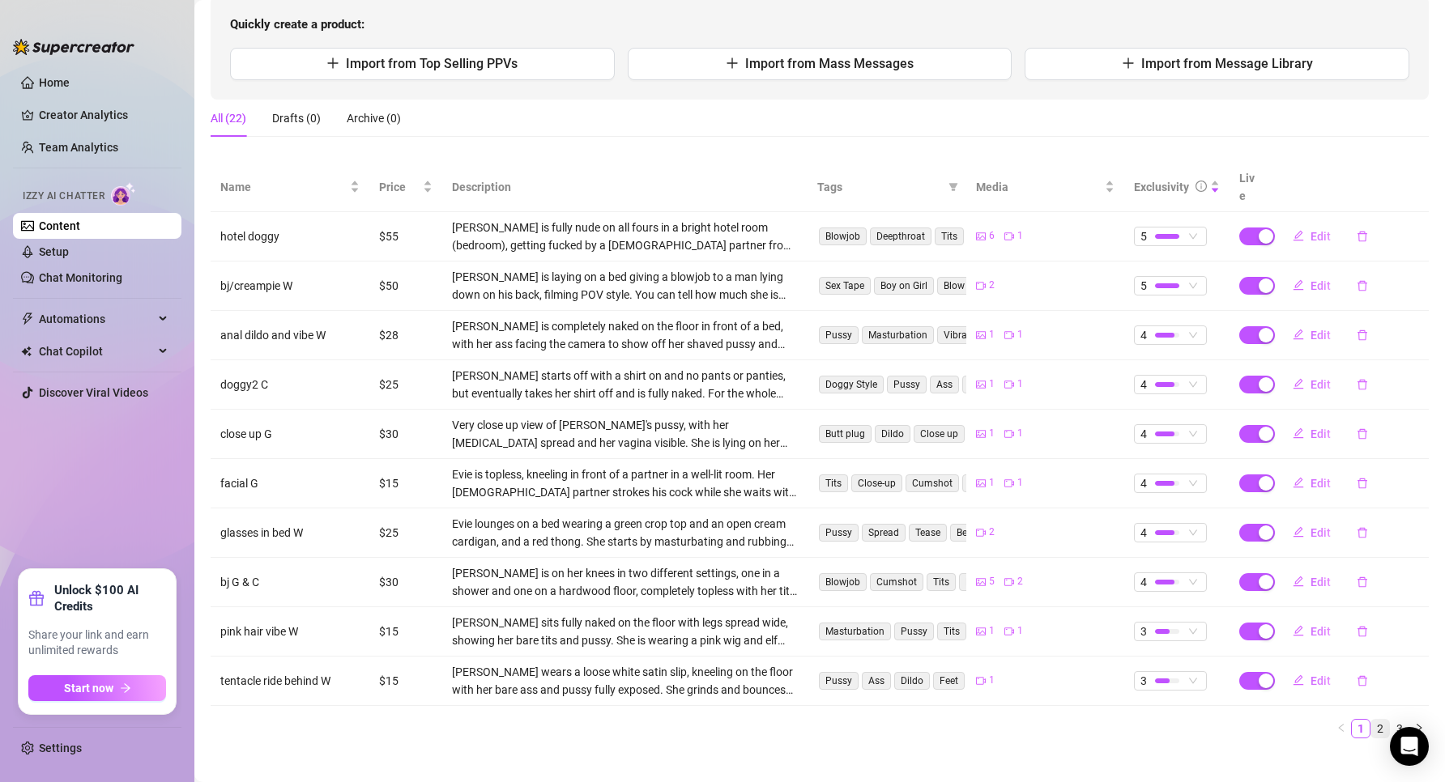
click at [1375, 720] on link "2" at bounding box center [1380, 729] width 18 height 18
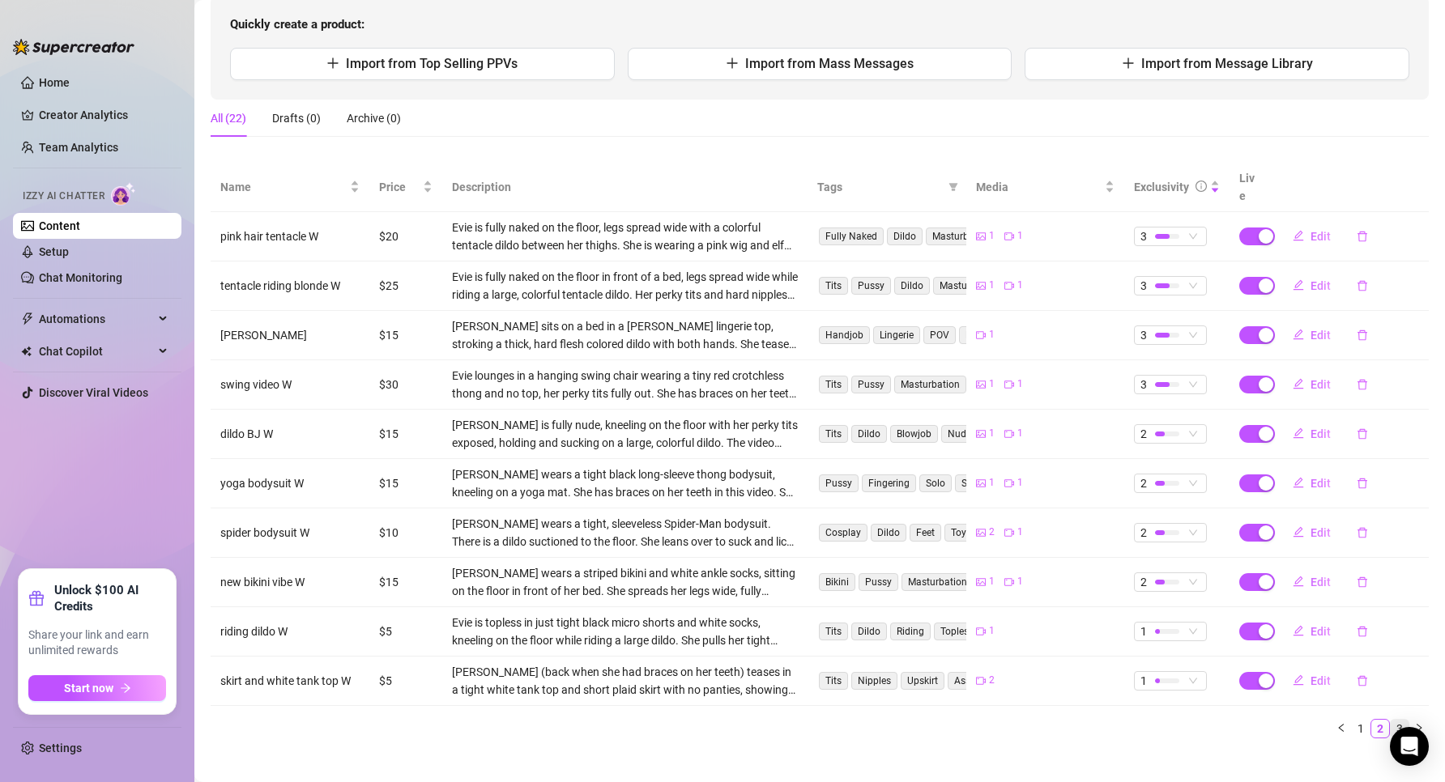
click at [1393, 720] on link "3" at bounding box center [1400, 729] width 18 height 18
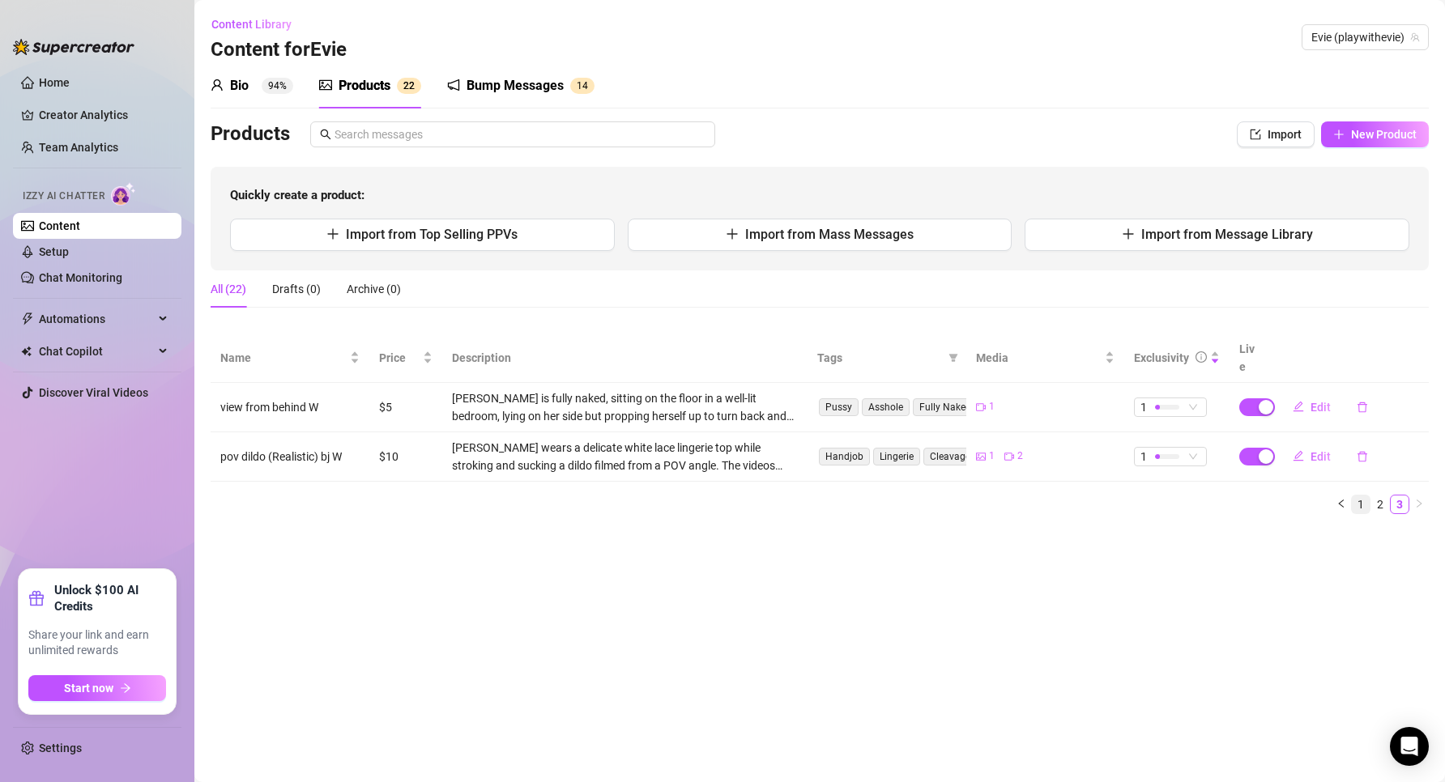
click at [1362, 496] on link "1" at bounding box center [1361, 505] width 18 height 18
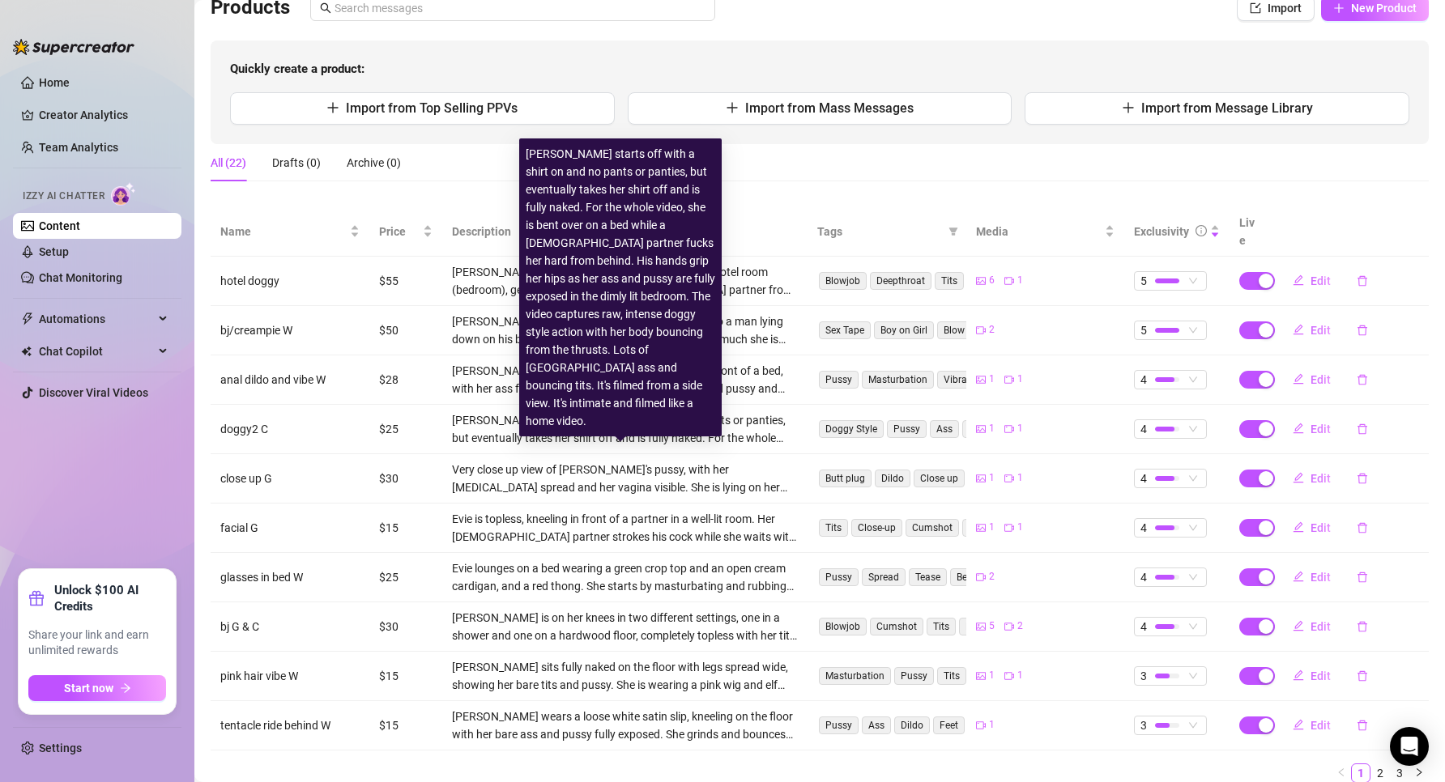
scroll to position [162, 0]
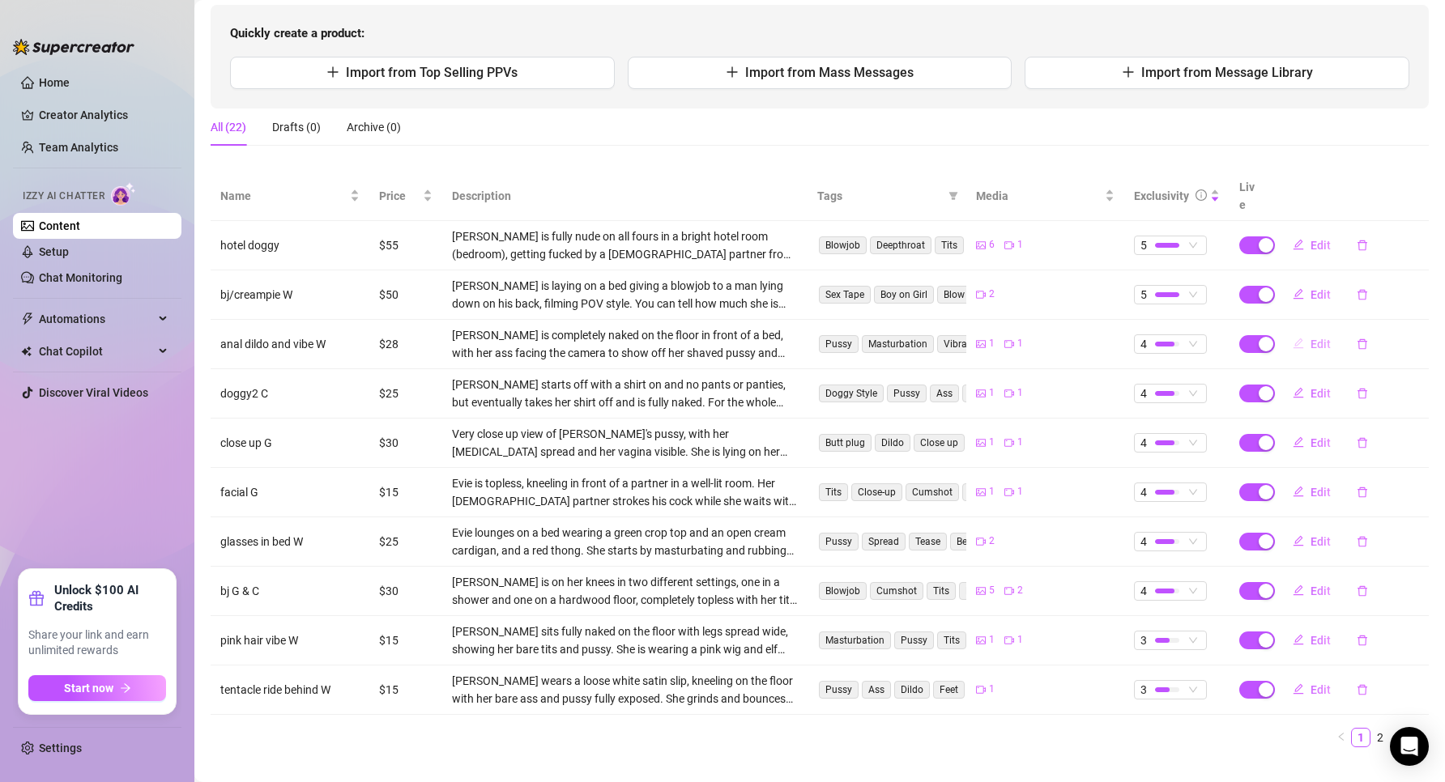
click at [1311, 338] on span "Edit" at bounding box center [1321, 344] width 20 height 13
type textarea "i don't do anal play very often but... this felt so good 😍 i fuck myself with a…"
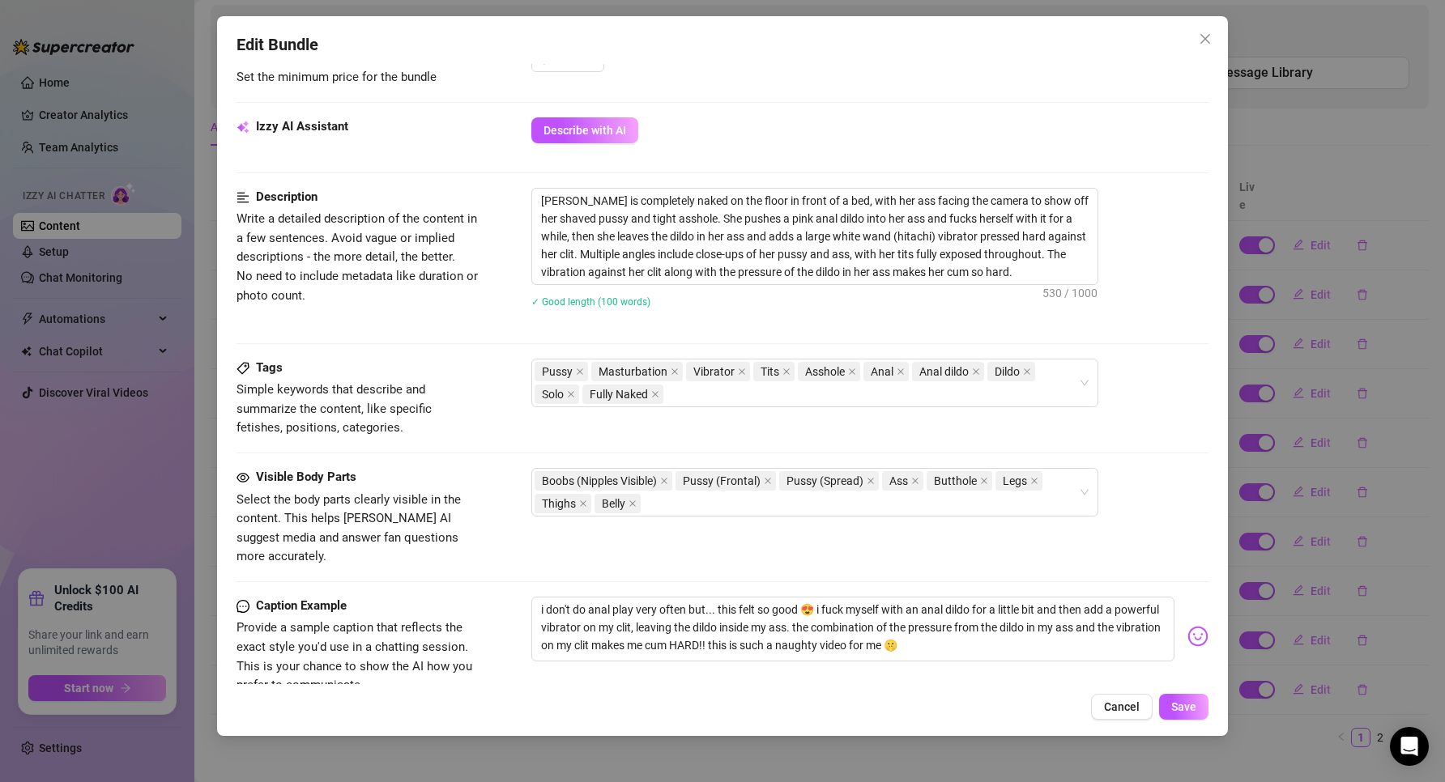
scroll to position [764, 0]
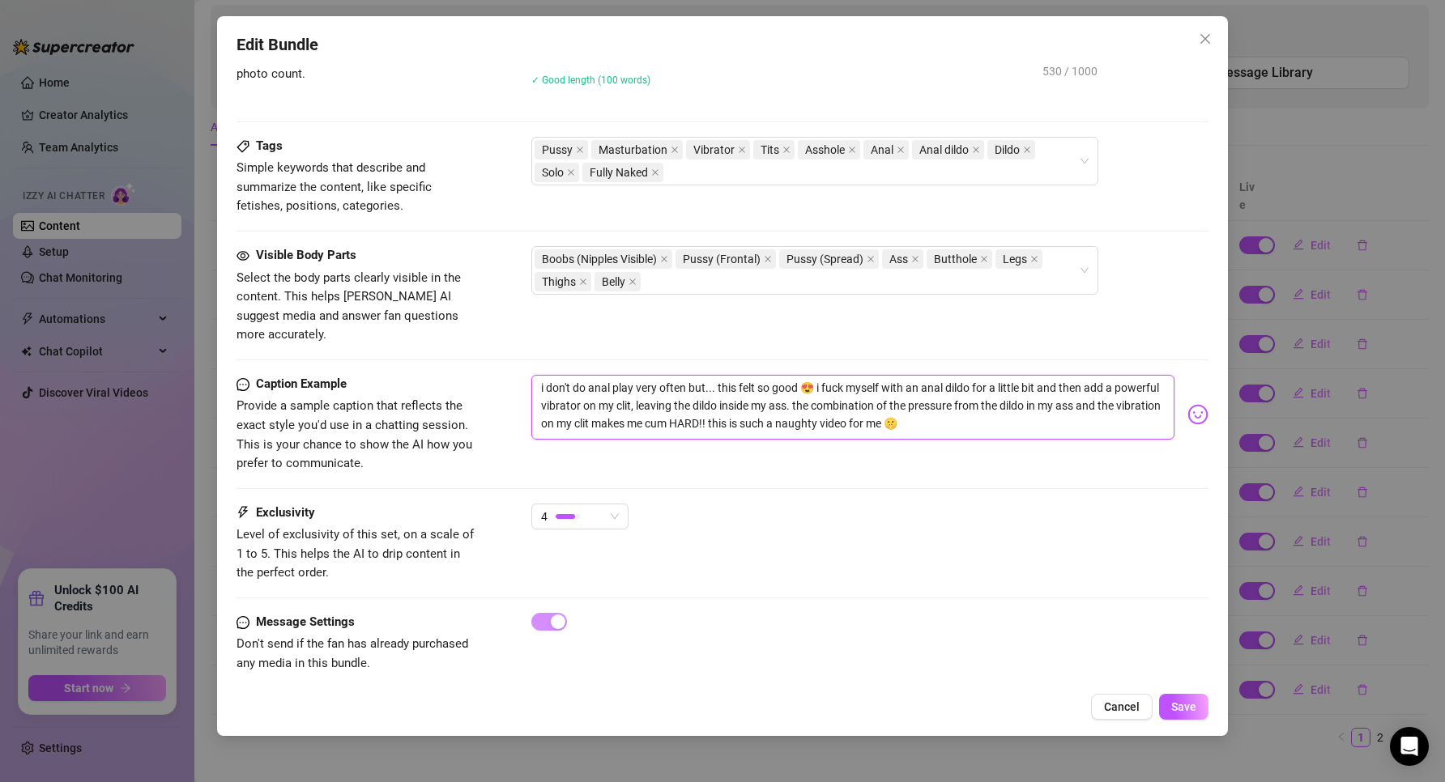
click at [686, 402] on textarea "i don't do anal play very often but... this felt so good 😍 i fuck myself with a…" at bounding box center [853, 407] width 644 height 65
click at [1115, 705] on span "Cancel" at bounding box center [1122, 707] width 36 height 13
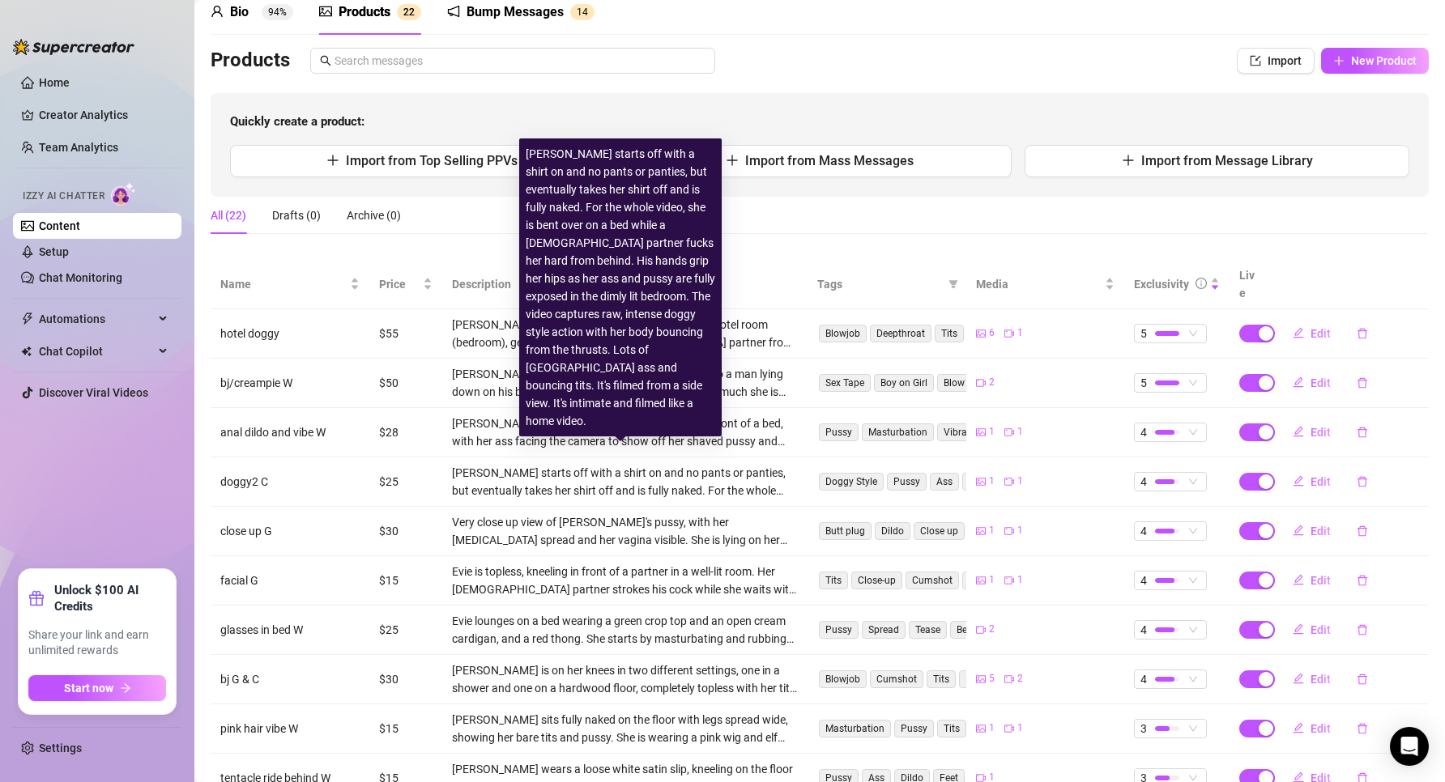
scroll to position [171, 0]
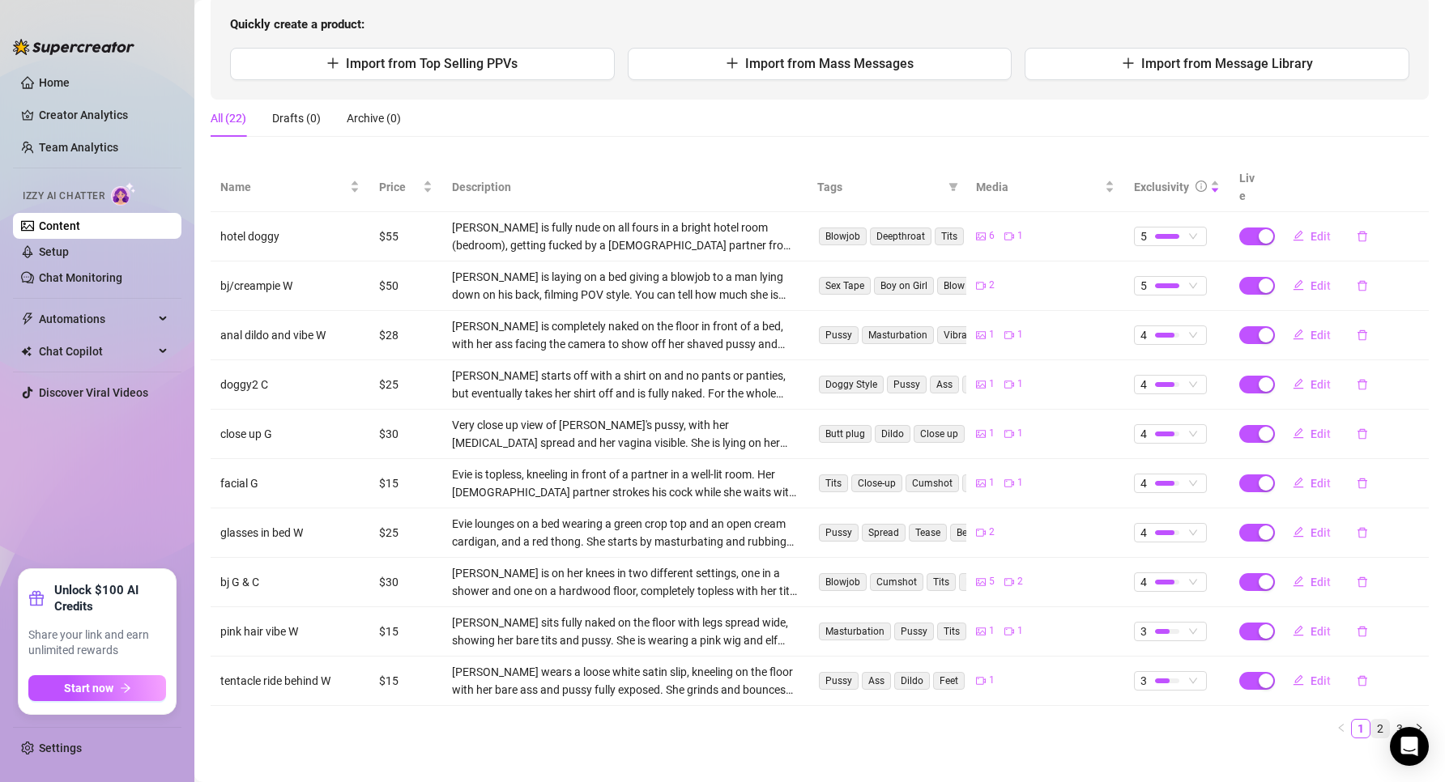
click at [1371, 720] on link "2" at bounding box center [1380, 729] width 18 height 18
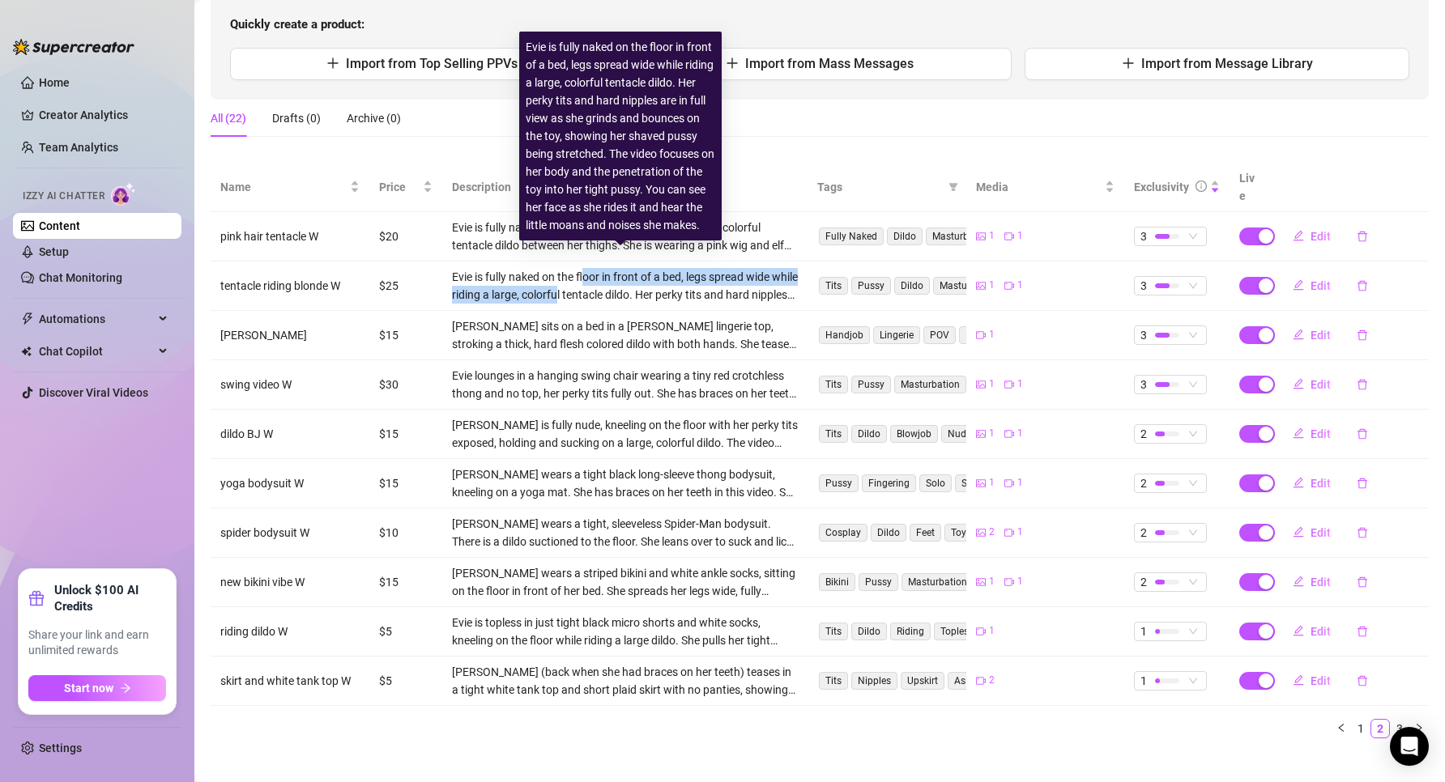
drag, startPoint x: 586, startPoint y: 282, endPoint x: 581, endPoint y: 267, distance: 15.4
click at [581, 268] on div "Evie is fully naked on the floor in front of a bed, legs spread wide while ridi…" at bounding box center [625, 286] width 346 height 36
